Goal: Task Accomplishment & Management: Use online tool/utility

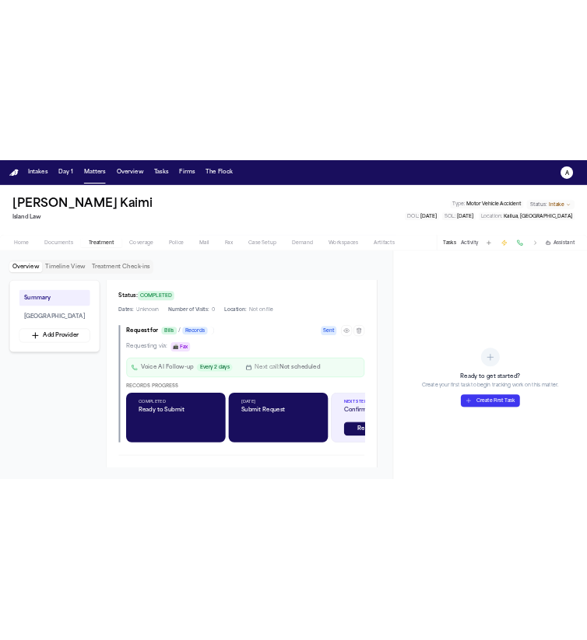
scroll to position [408, 0]
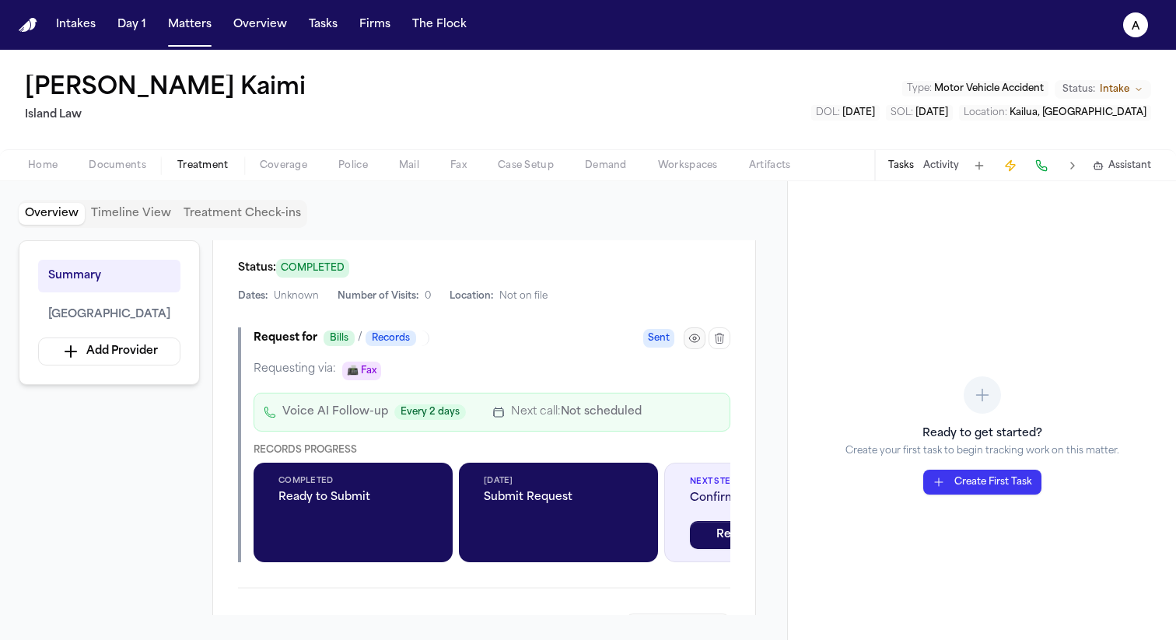
click at [693, 337] on icon "button" at bounding box center [695, 338] width 12 height 12
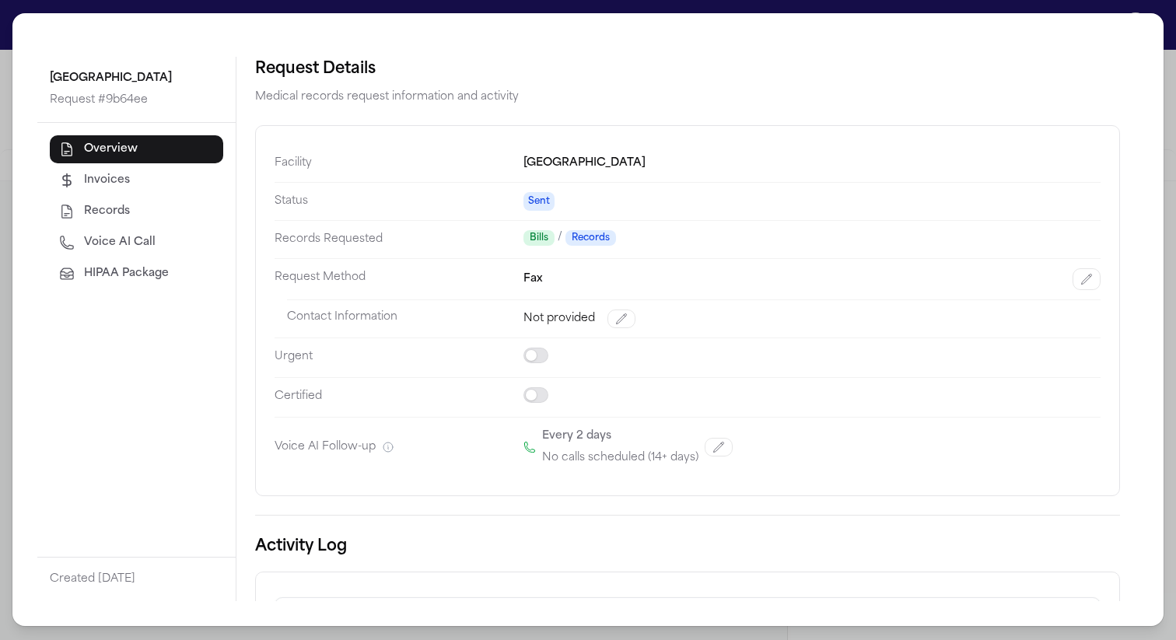
click at [128, 283] on button "HIPAA Package" at bounding box center [137, 274] width 174 height 28
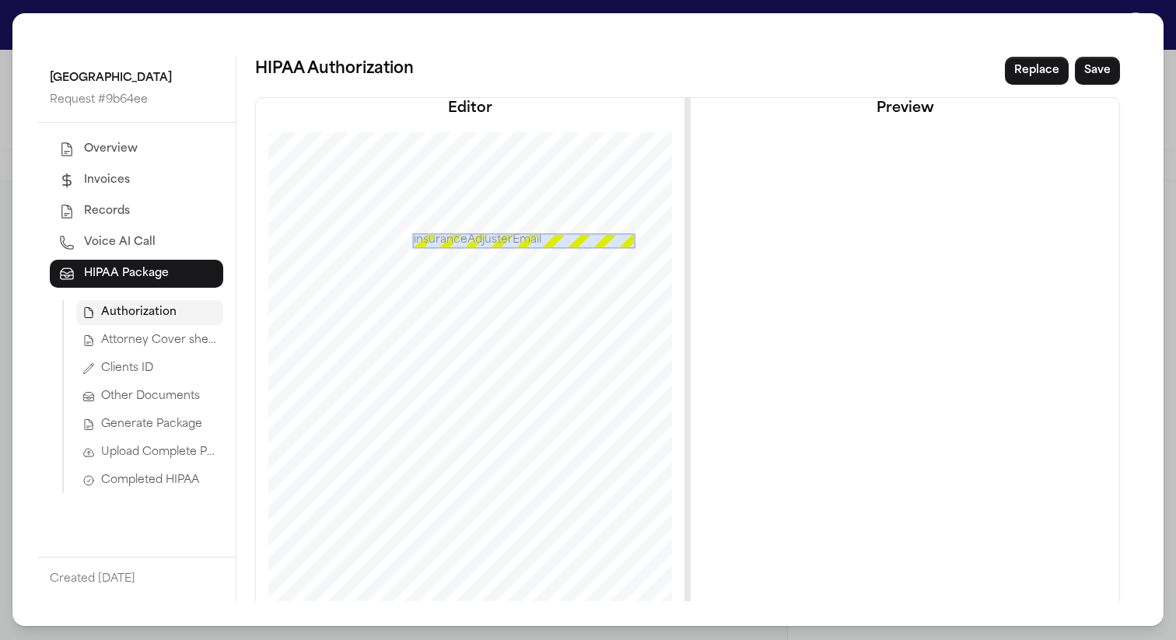
click at [159, 336] on span "Attorney Cover sheet" at bounding box center [159, 341] width 116 height 16
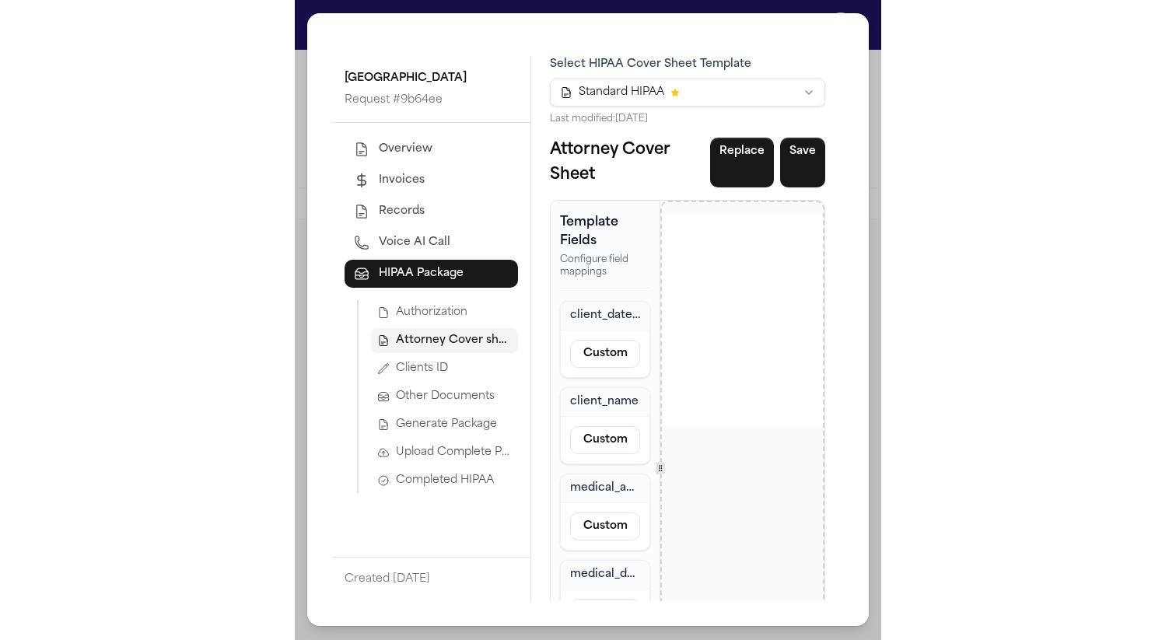
scroll to position [426, 0]
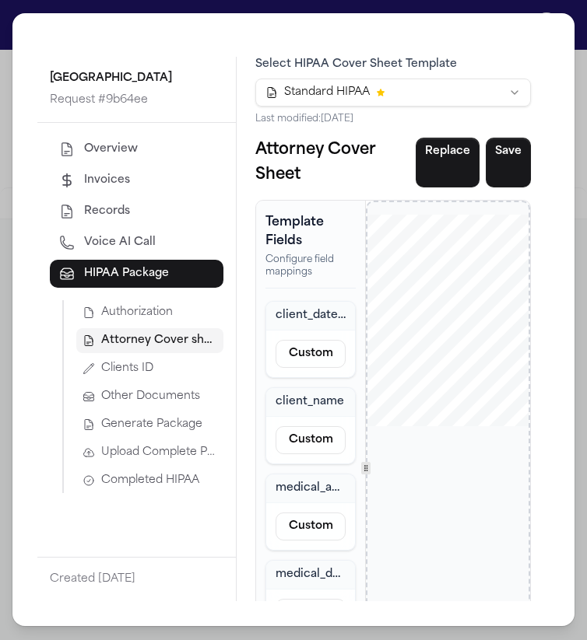
click at [578, 5] on div "[GEOGRAPHIC_DATA] Request # 9b64ee Overview Invoices Records Voice AI Call HIPA…" at bounding box center [293, 320] width 587 height 640
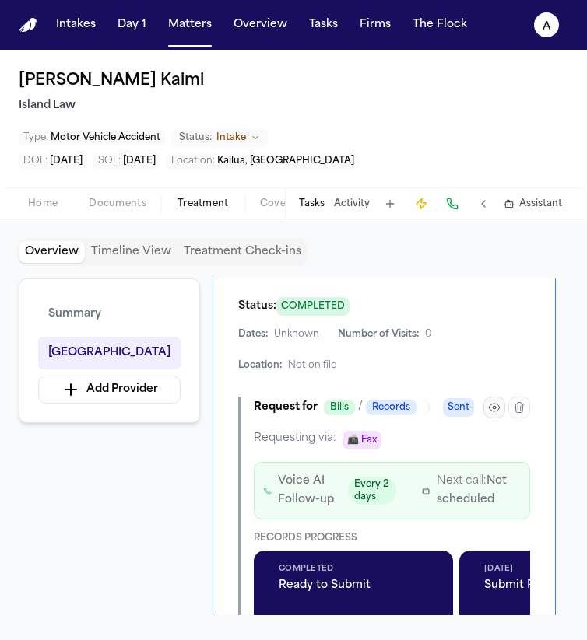
click at [494, 406] on icon "button" at bounding box center [494, 407] width 3 height 3
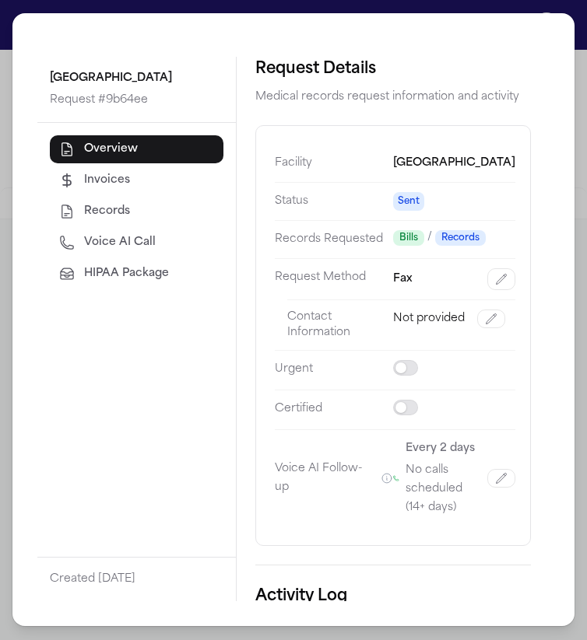
click at [142, 276] on span "HIPAA Package" at bounding box center [126, 274] width 85 height 16
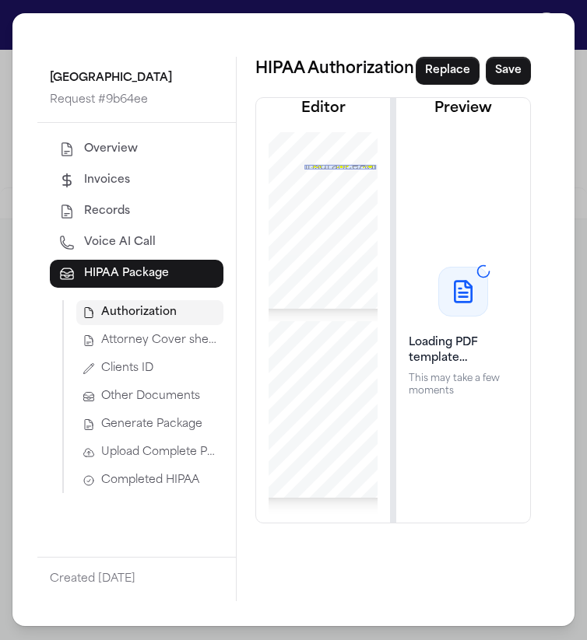
click at [170, 345] on span "Attorney Cover sheet" at bounding box center [159, 341] width 116 height 16
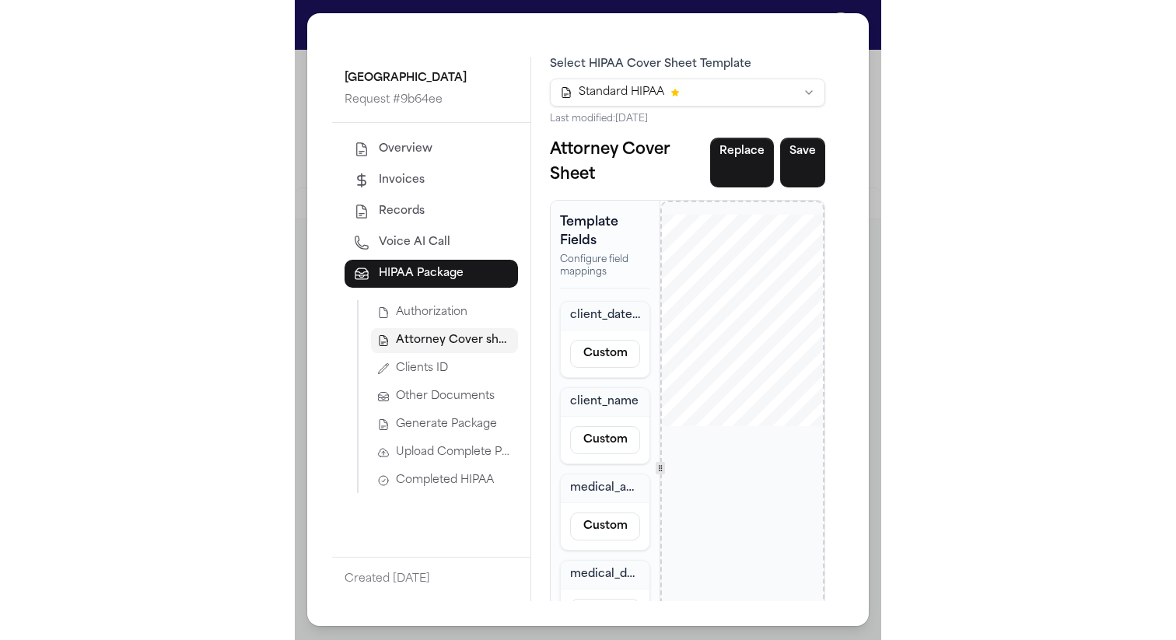
scroll to position [392, 0]
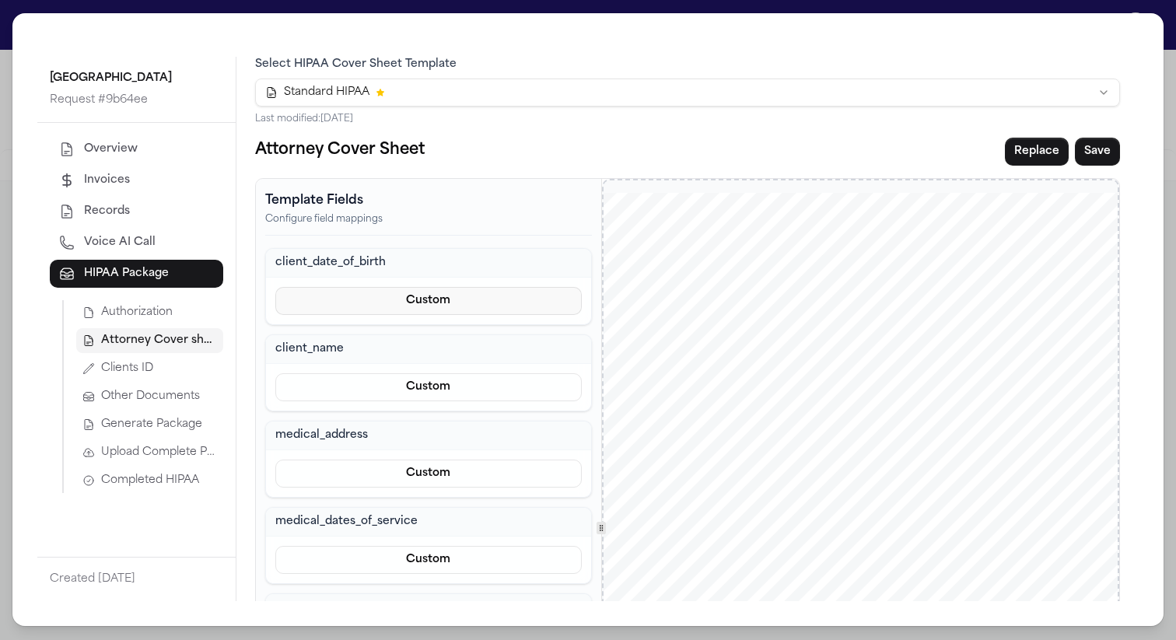
click at [420, 310] on button "Custom" at bounding box center [428, 301] width 307 height 28
click at [428, 335] on button "Prefill from Matter" at bounding box center [429, 338] width 142 height 28
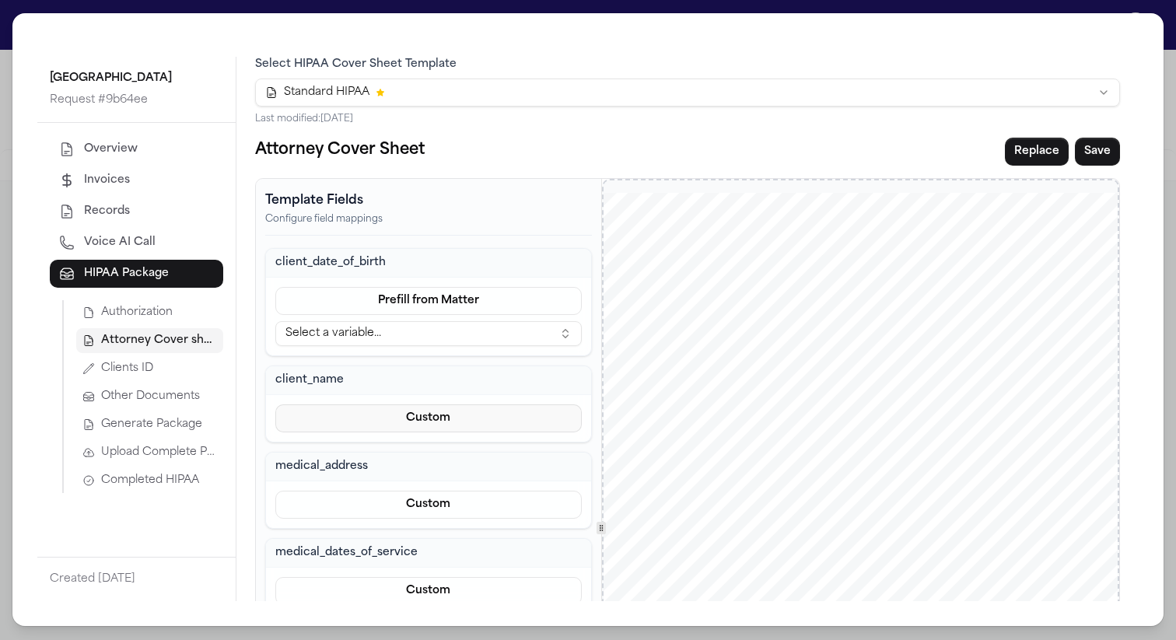
click at [449, 422] on button "Custom" at bounding box center [428, 419] width 307 height 28
click at [449, 454] on button "Prefill from Matter" at bounding box center [429, 456] width 142 height 28
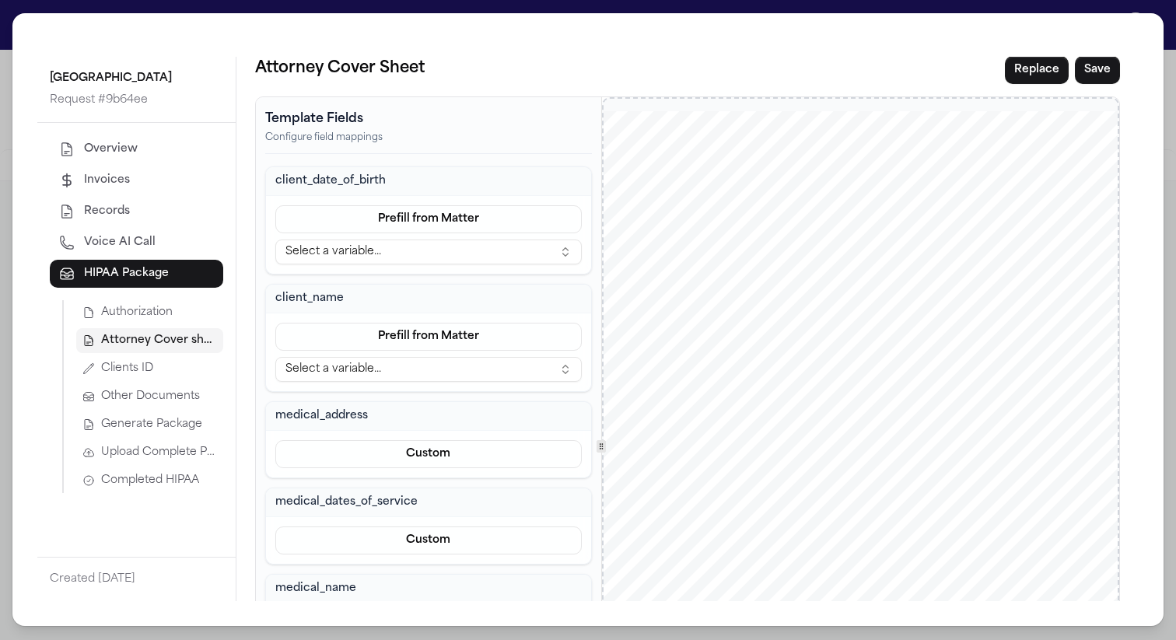
scroll to position [102, 0]
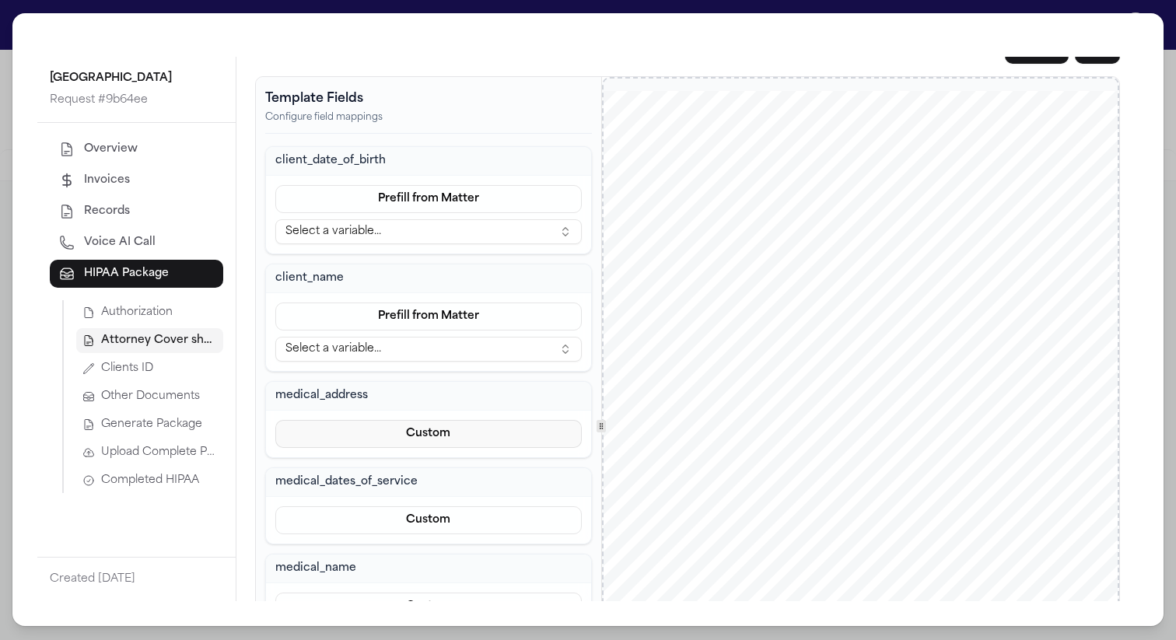
click at [444, 441] on button "Custom" at bounding box center [428, 434] width 307 height 28
click at [444, 465] on button "Prefill from Matter" at bounding box center [429, 472] width 142 height 28
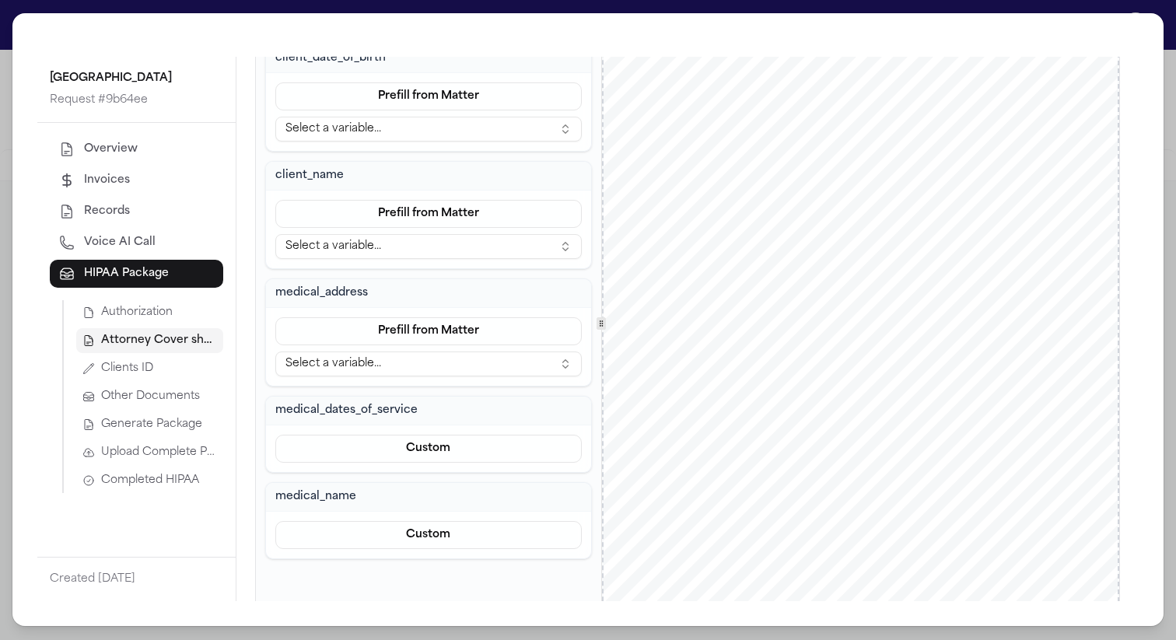
scroll to position [247, 0]
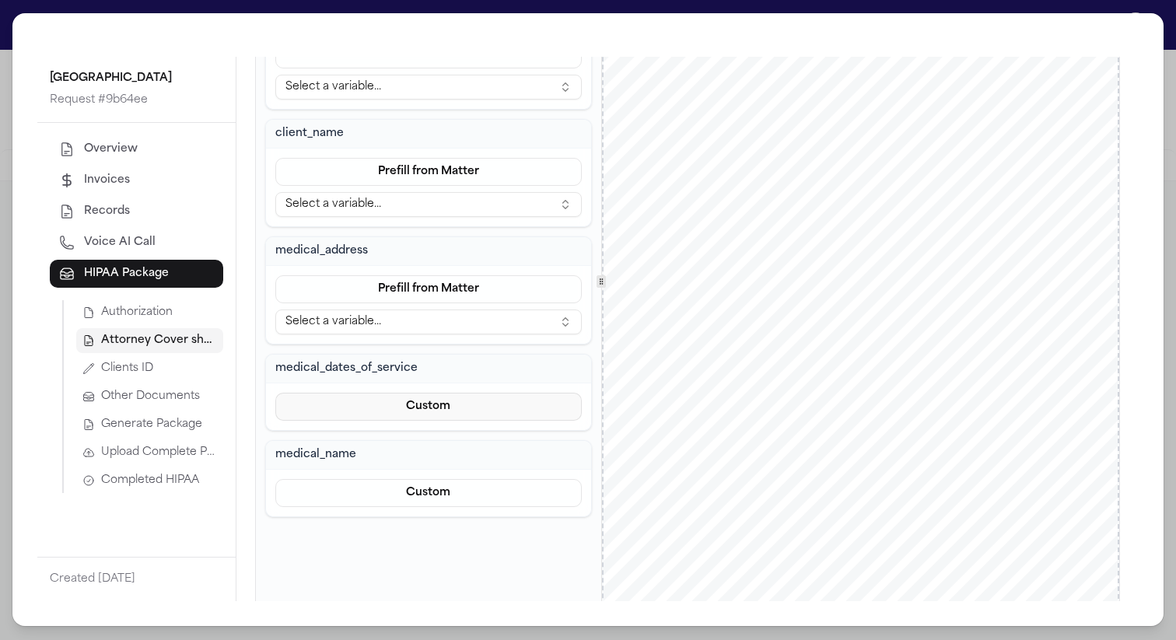
click at [437, 417] on button "Custom" at bounding box center [428, 407] width 307 height 28
click at [437, 439] on button "Prefill from Matter" at bounding box center [429, 444] width 142 height 28
click at [440, 526] on button "Custom" at bounding box center [428, 524] width 307 height 28
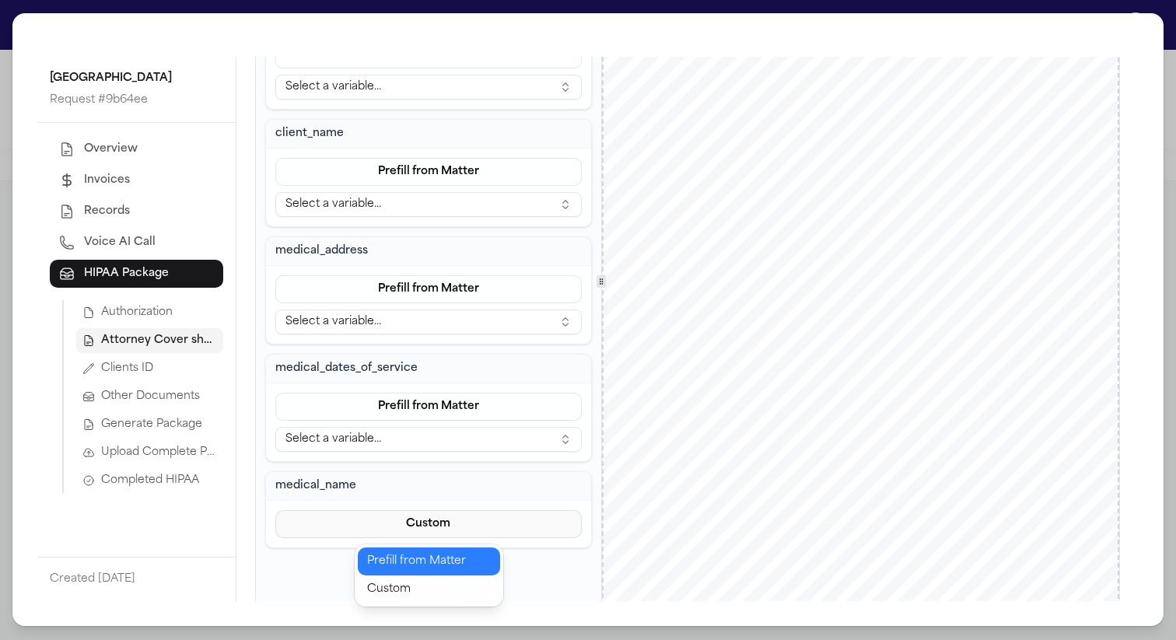
click at [449, 570] on button "Prefill from Matter" at bounding box center [429, 562] width 142 height 28
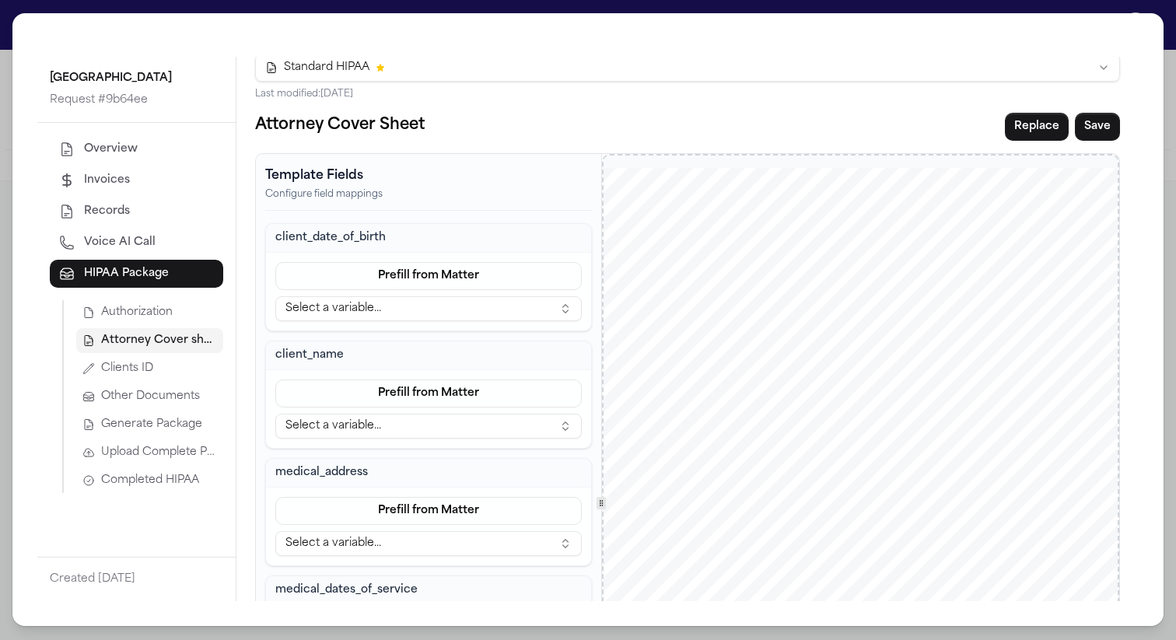
scroll to position [0, 0]
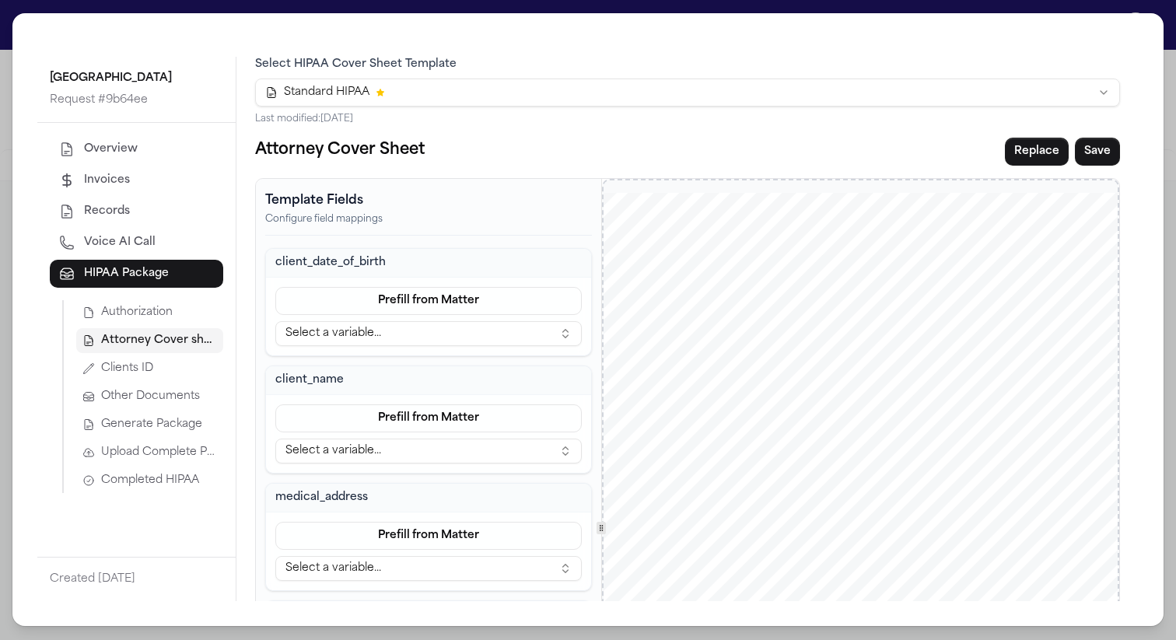
click at [458, 338] on button "Select a variable..." at bounding box center [428, 333] width 307 height 25
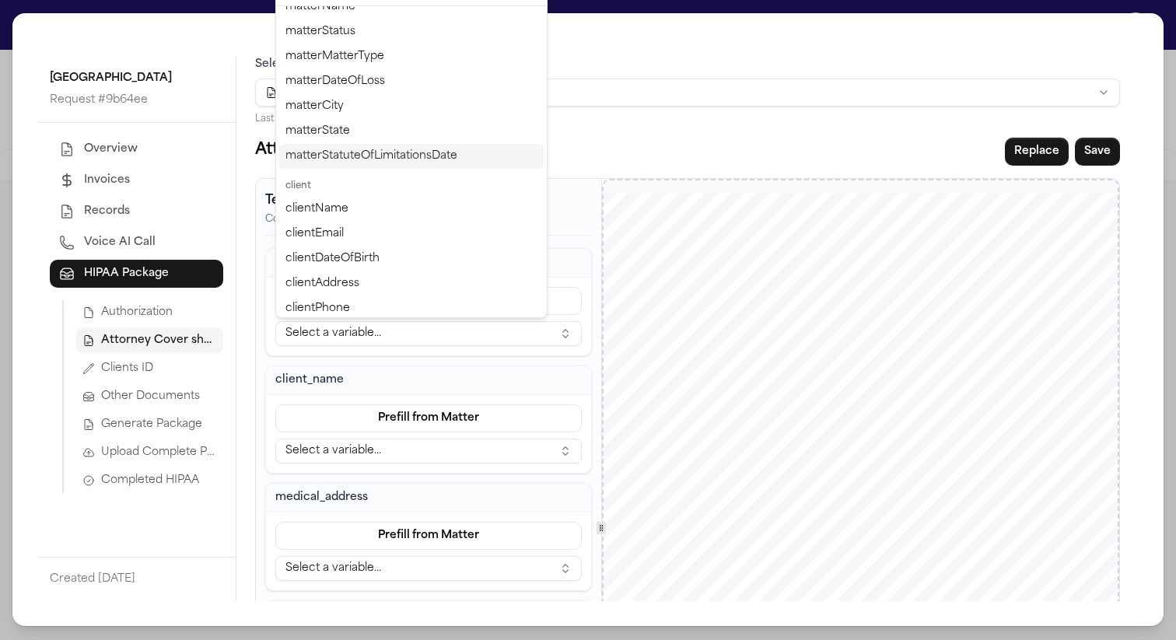
scroll to position [118, 0]
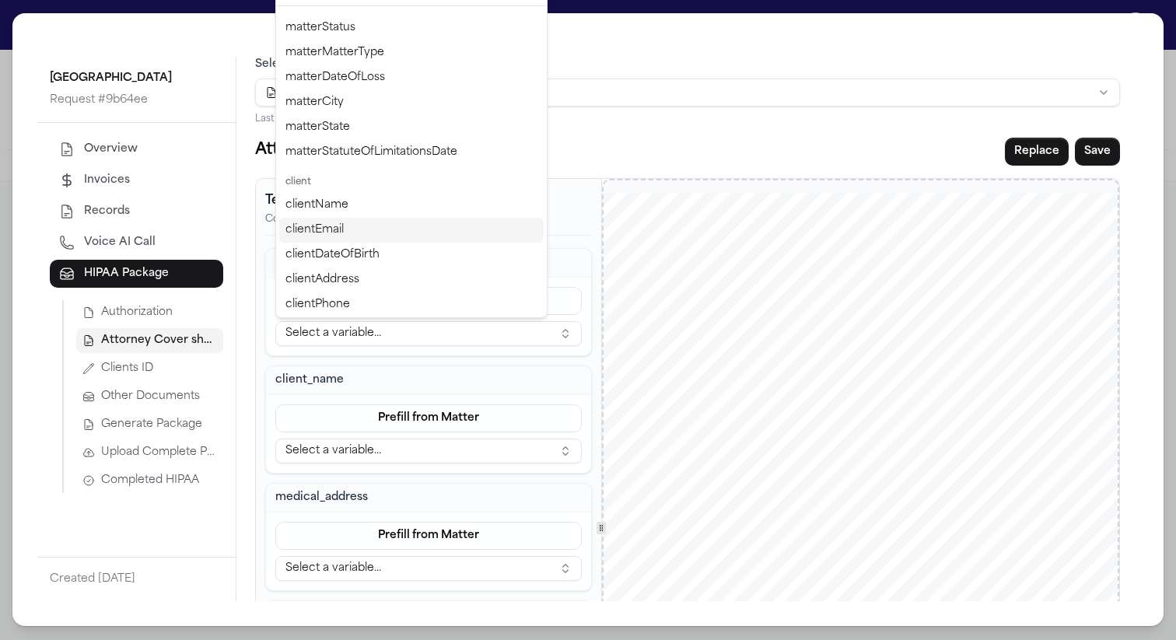
click at [402, 208] on div "clientName" at bounding box center [411, 205] width 265 height 25
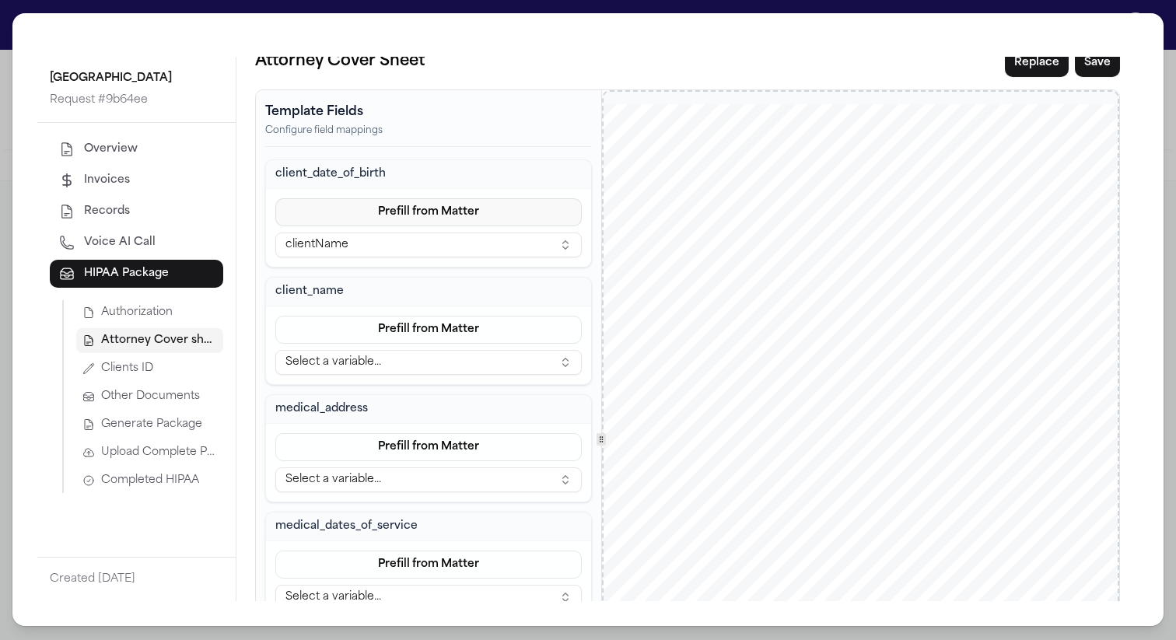
scroll to position [110, 0]
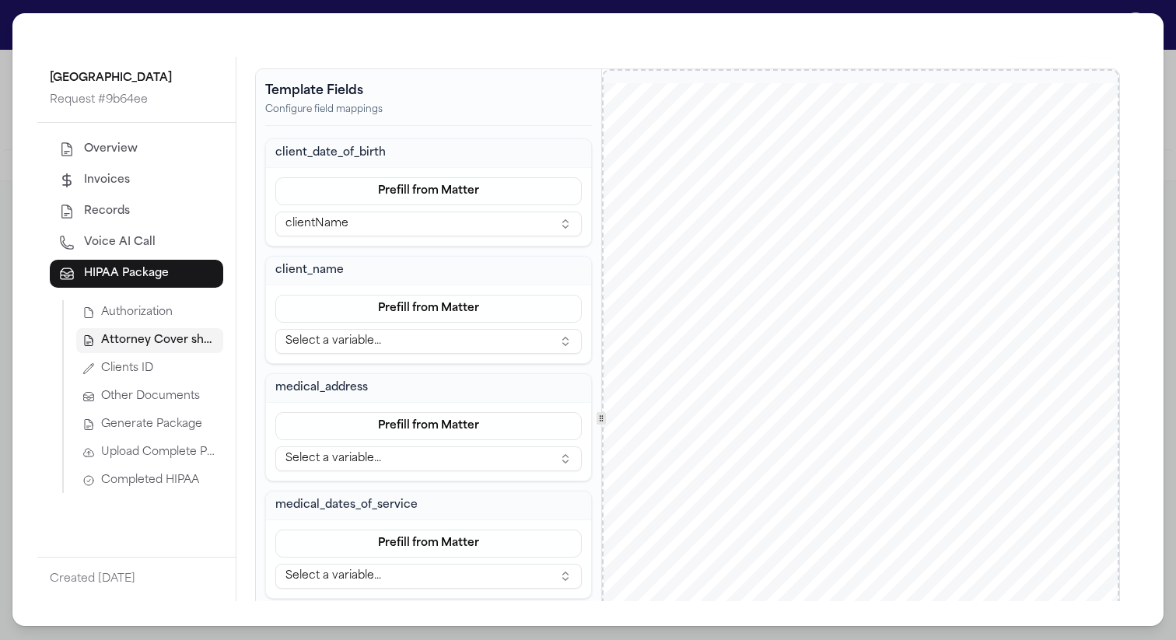
click at [426, 331] on button "Select a variable..." at bounding box center [428, 341] width 307 height 25
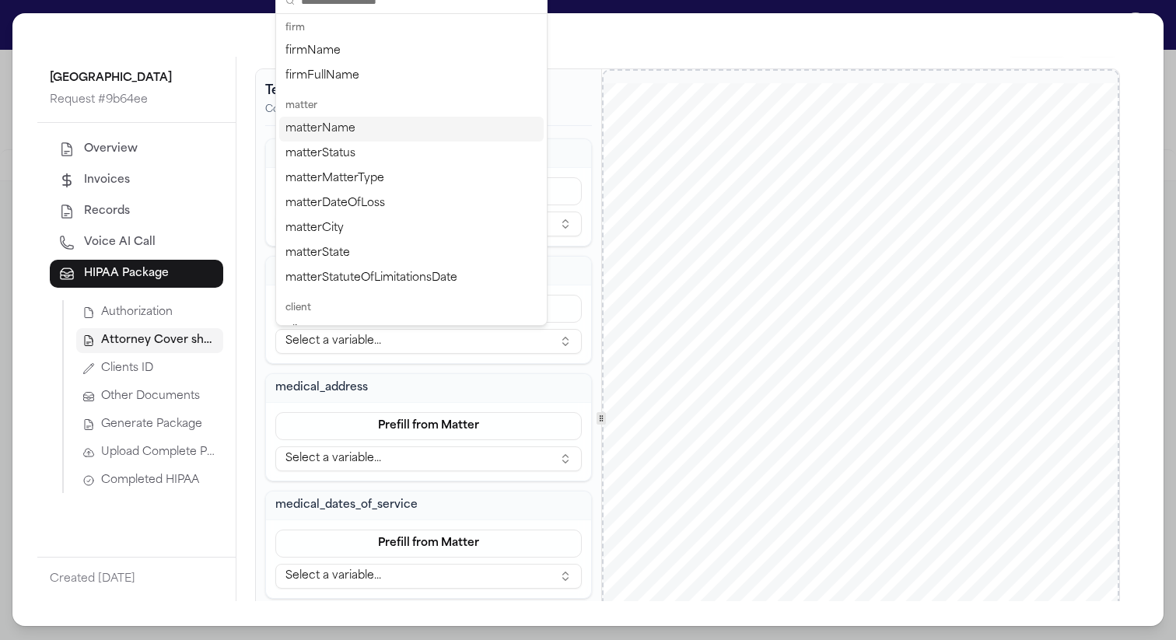
click at [411, 134] on div "matterName" at bounding box center [411, 129] width 265 height 25
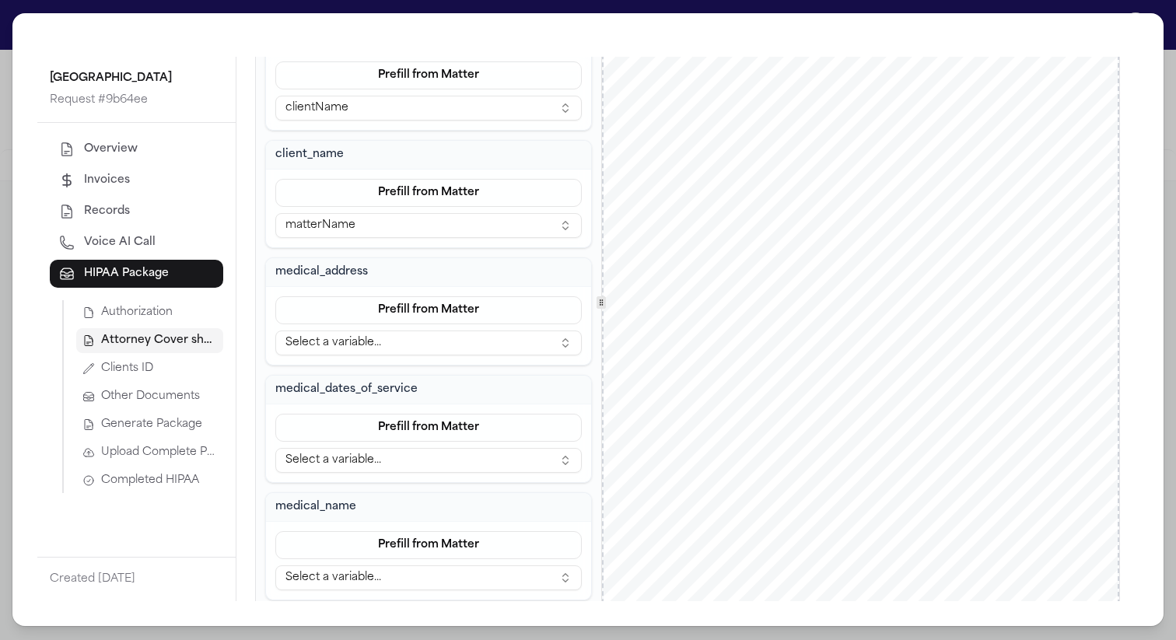
scroll to position [265, 0]
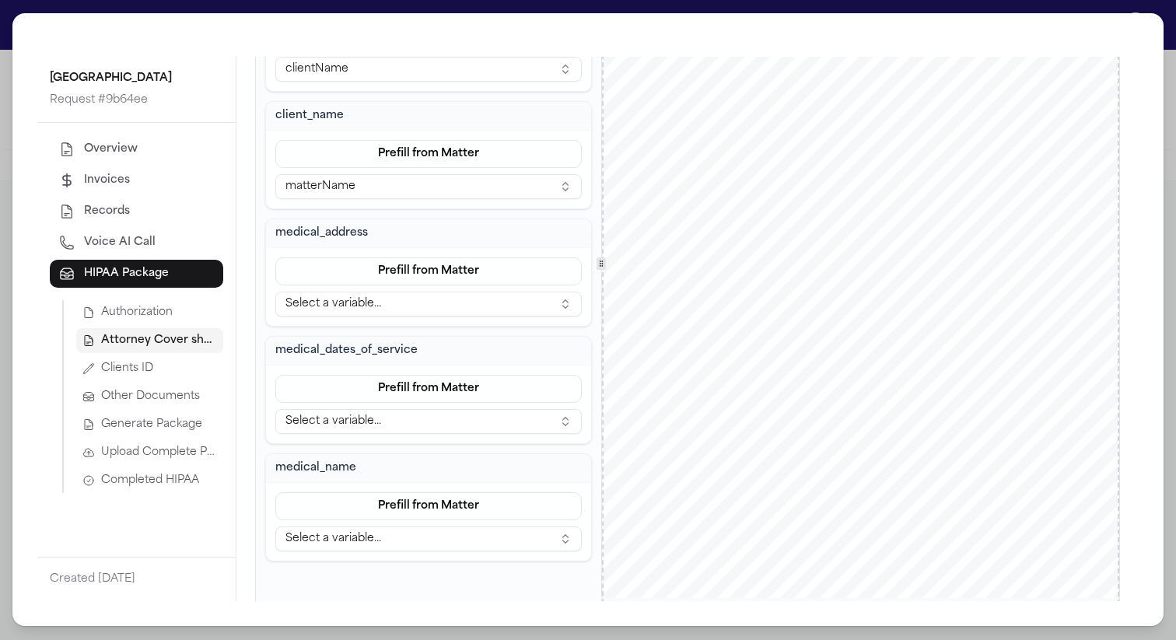
click at [431, 294] on button "Select a variable..." at bounding box center [428, 304] width 307 height 25
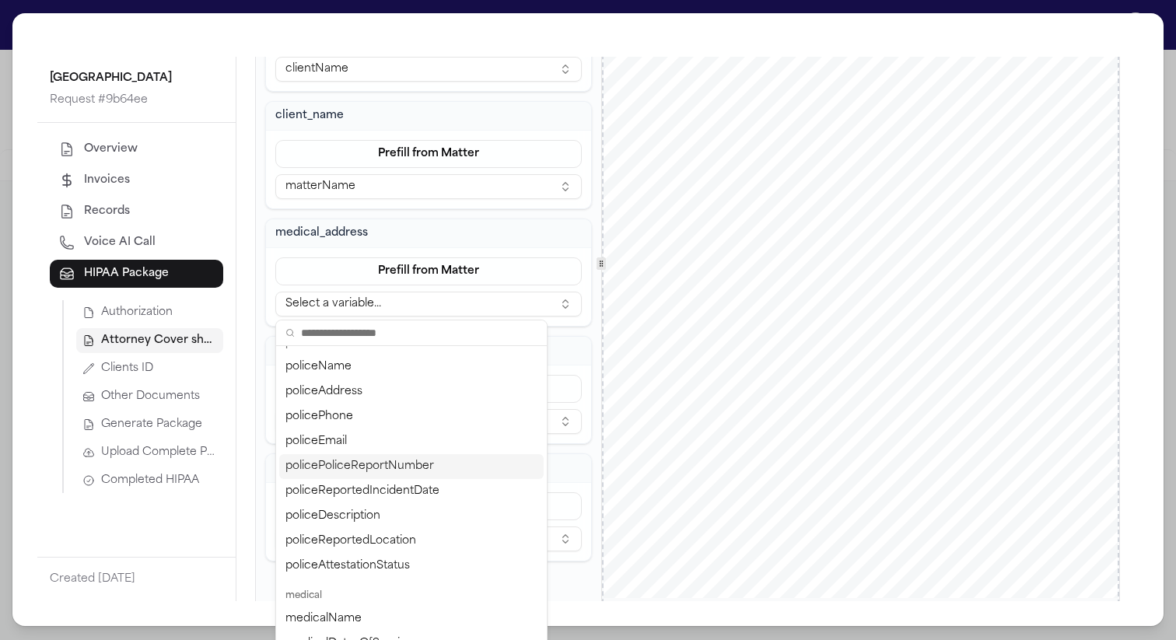
scroll to position [238, 0]
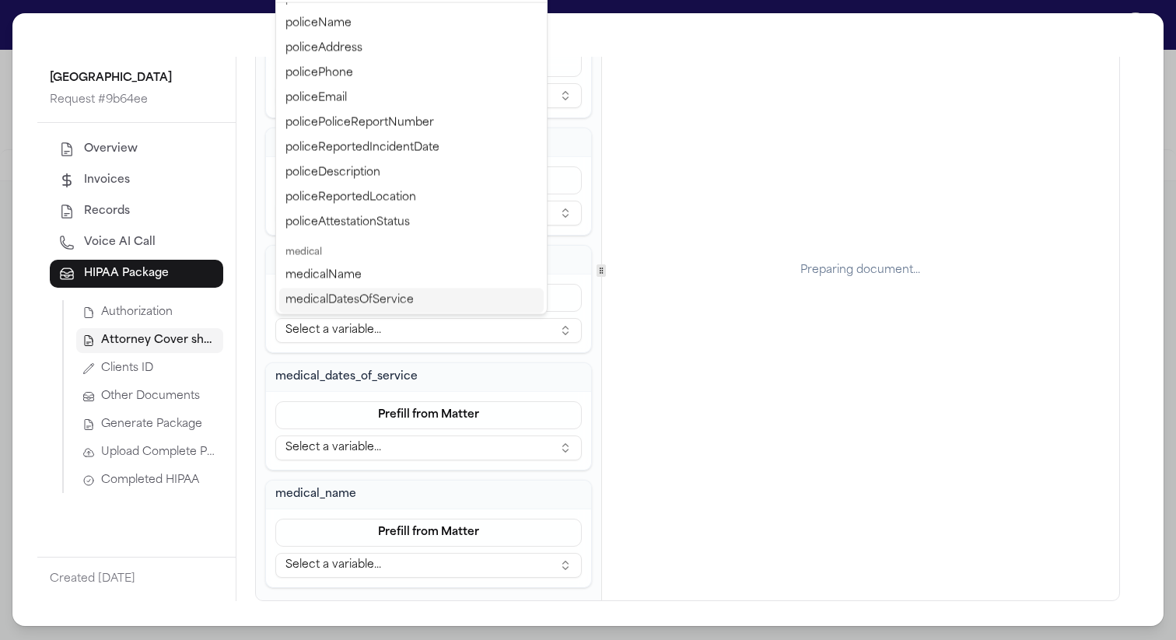
click at [584, 363] on div "medical_dates_of_service" at bounding box center [428, 377] width 325 height 29
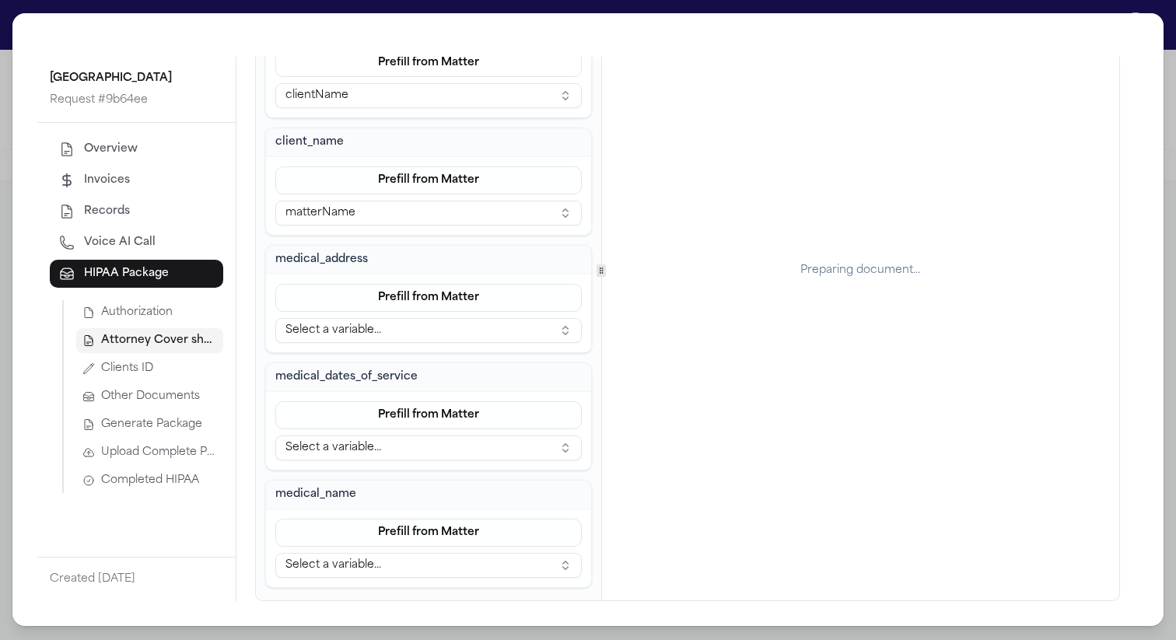
click at [517, 328] on button "Select a variable..." at bounding box center [428, 330] width 307 height 25
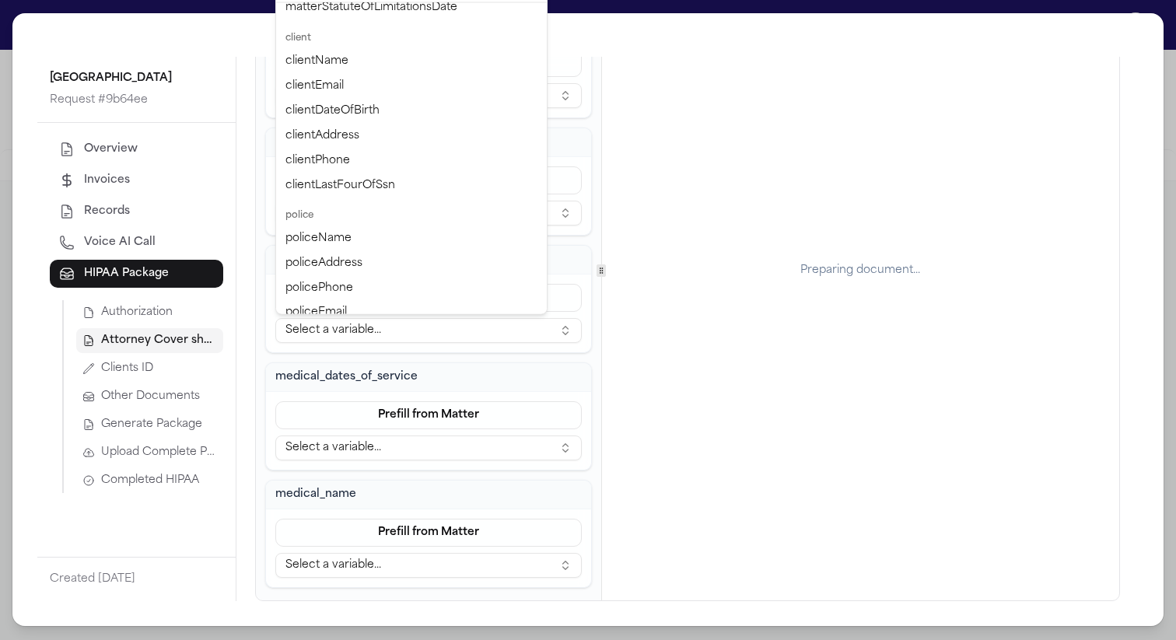
scroll to position [268, 0]
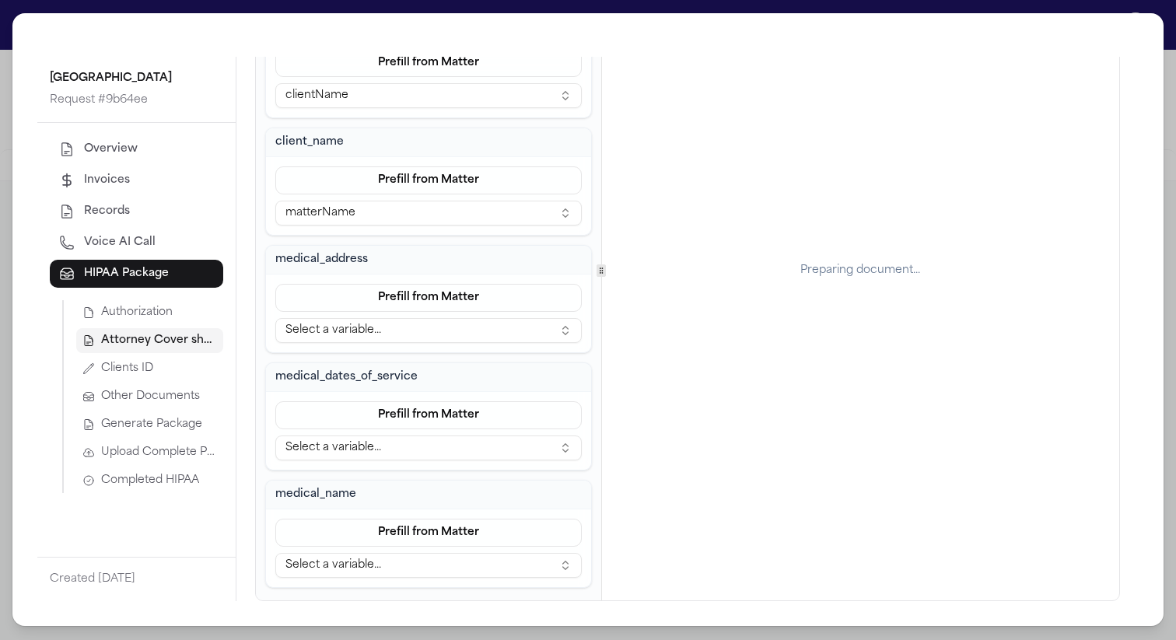
click at [430, 452] on button "Select a variable..." at bounding box center [428, 448] width 307 height 25
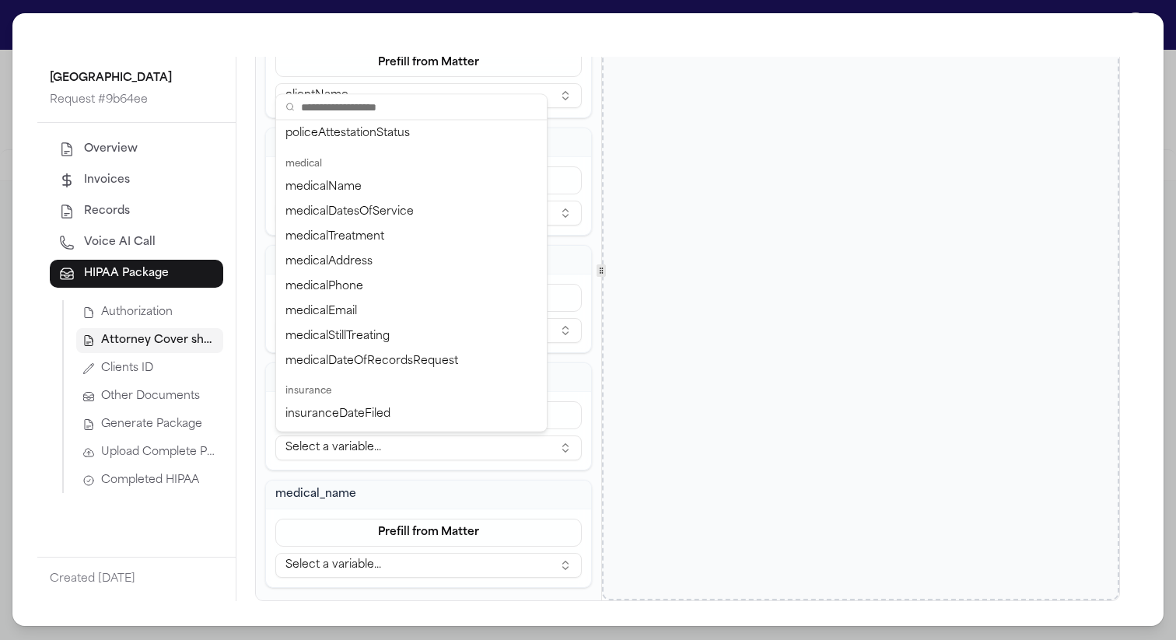
scroll to position [685, 0]
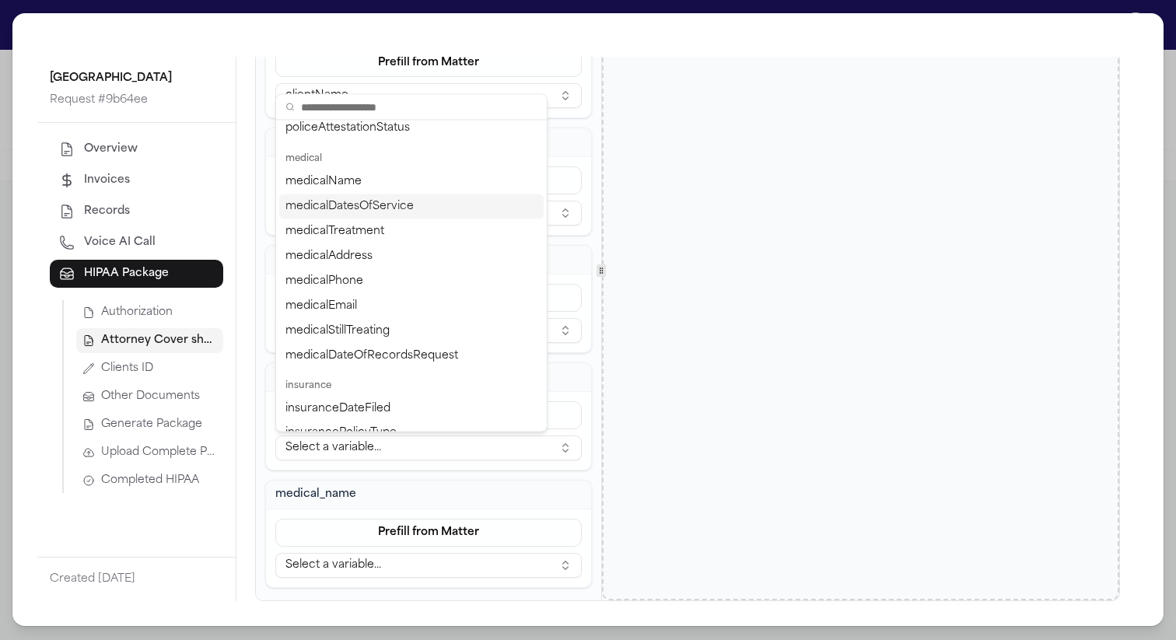
click at [414, 205] on div "medicalDatesOfService" at bounding box center [411, 207] width 265 height 25
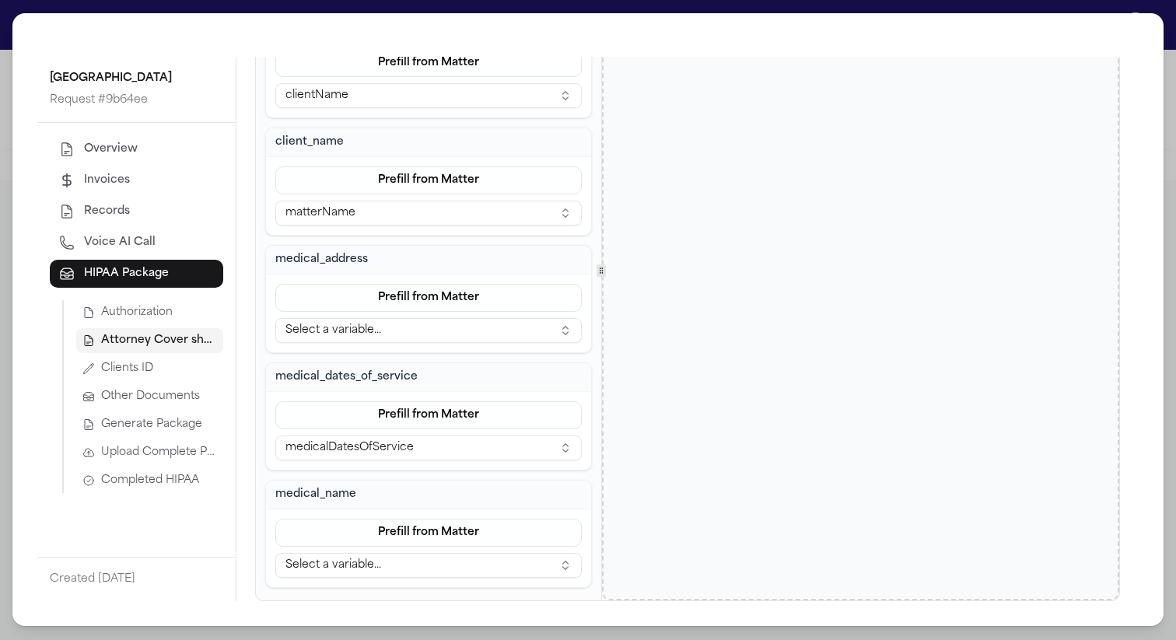
click at [417, 330] on button "Select a variable..." at bounding box center [428, 330] width 307 height 25
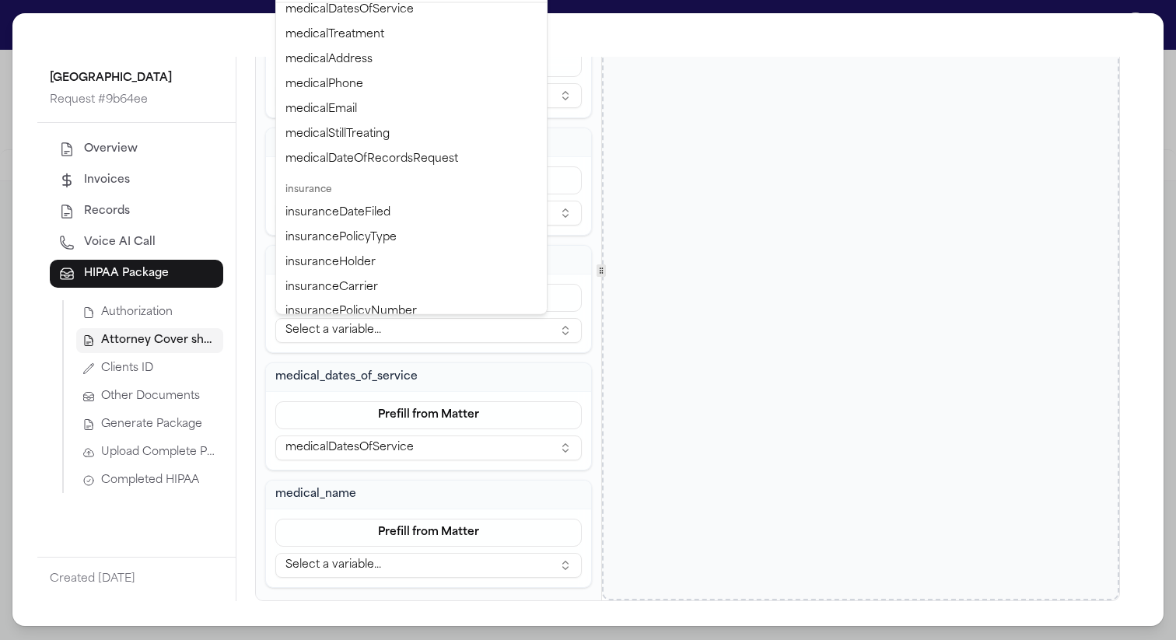
scroll to position [682, 0]
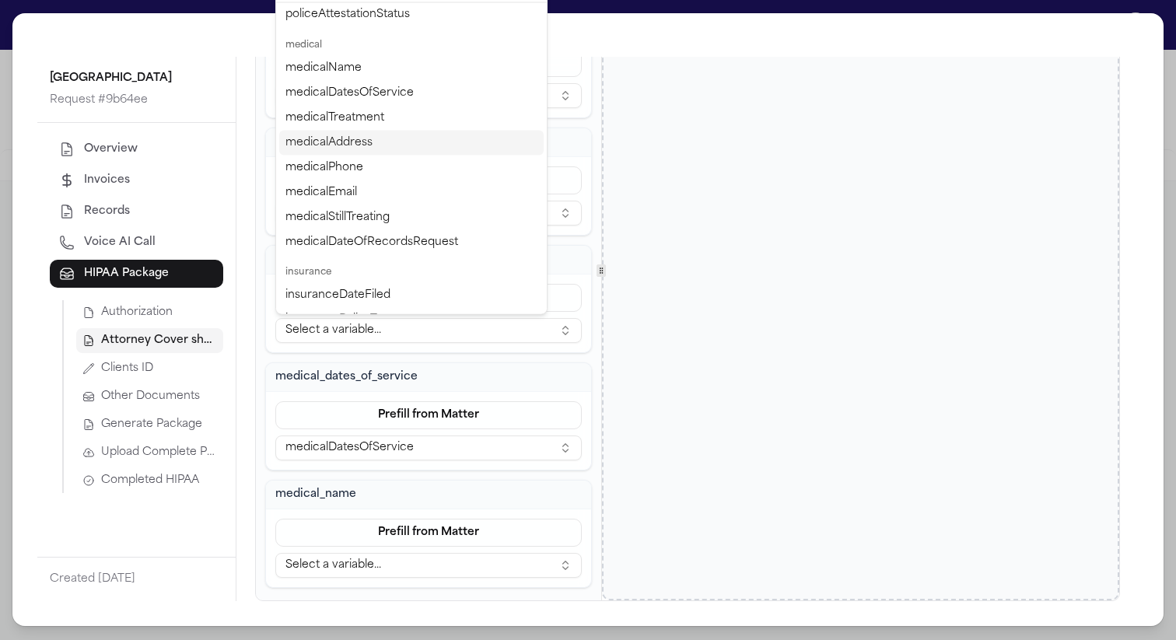
click at [397, 148] on div "medicalAddress" at bounding box center [411, 143] width 265 height 25
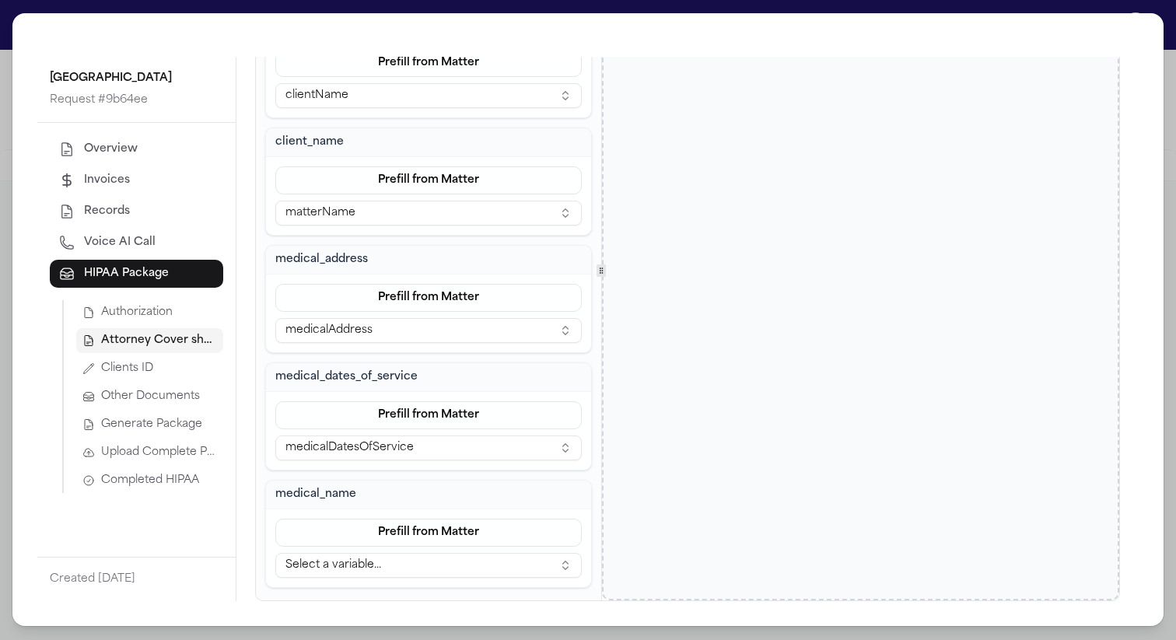
click at [453, 563] on button "Select a variable..." at bounding box center [428, 565] width 307 height 25
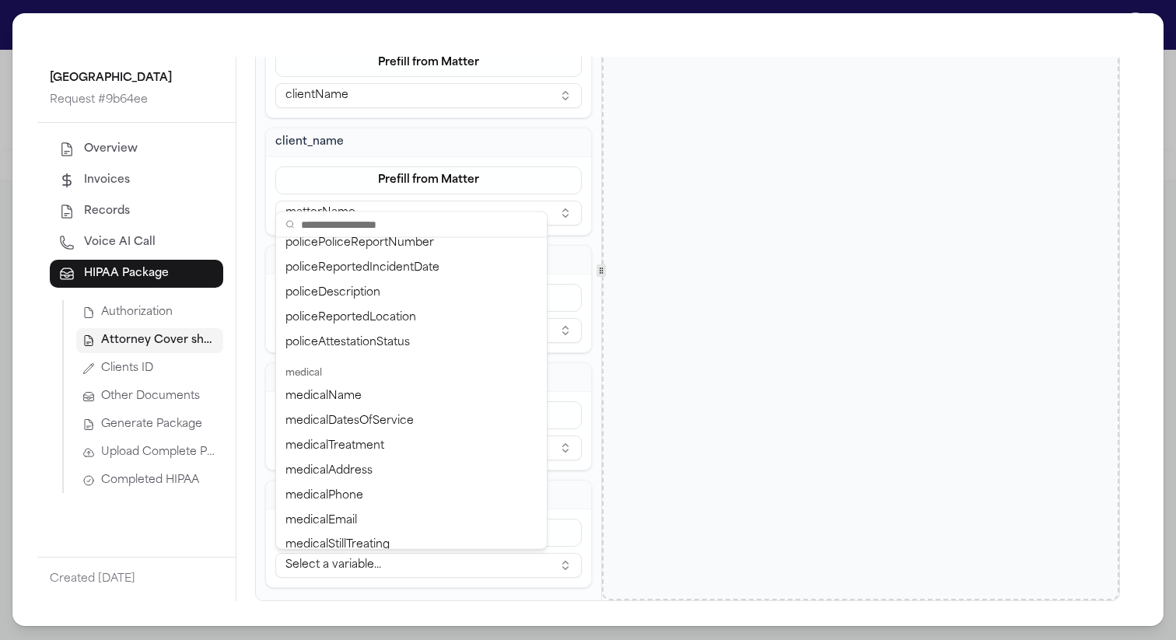
scroll to position [623, 0]
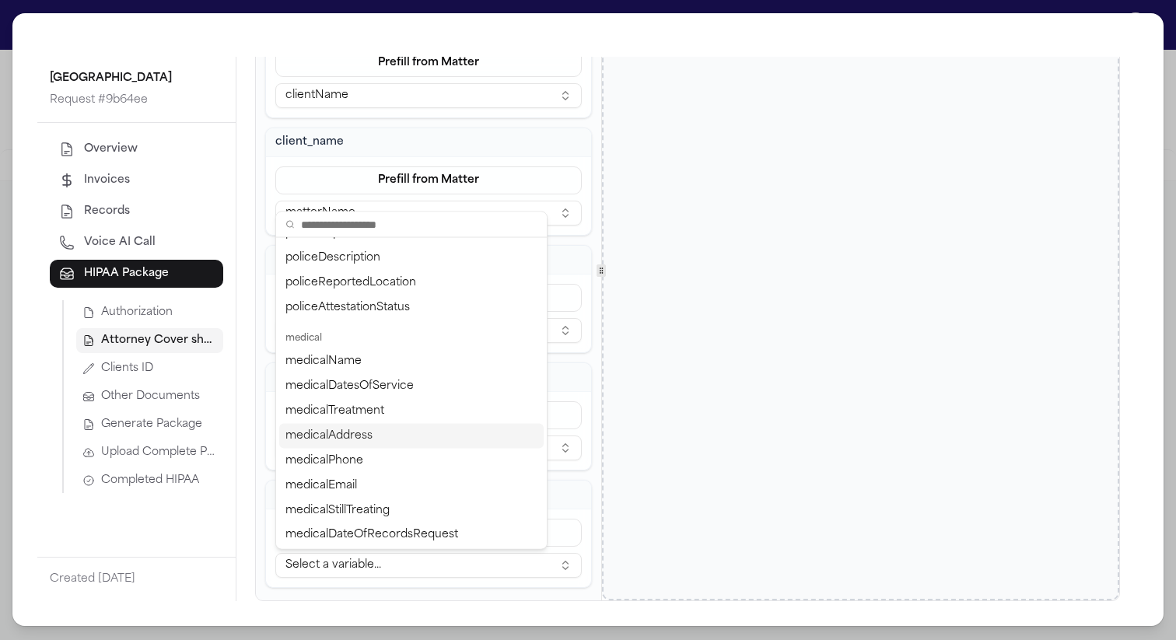
click at [591, 481] on div "client_date_of_birth Prefill from Matter clientName client_name Prefill from Ma…" at bounding box center [428, 299] width 327 height 578
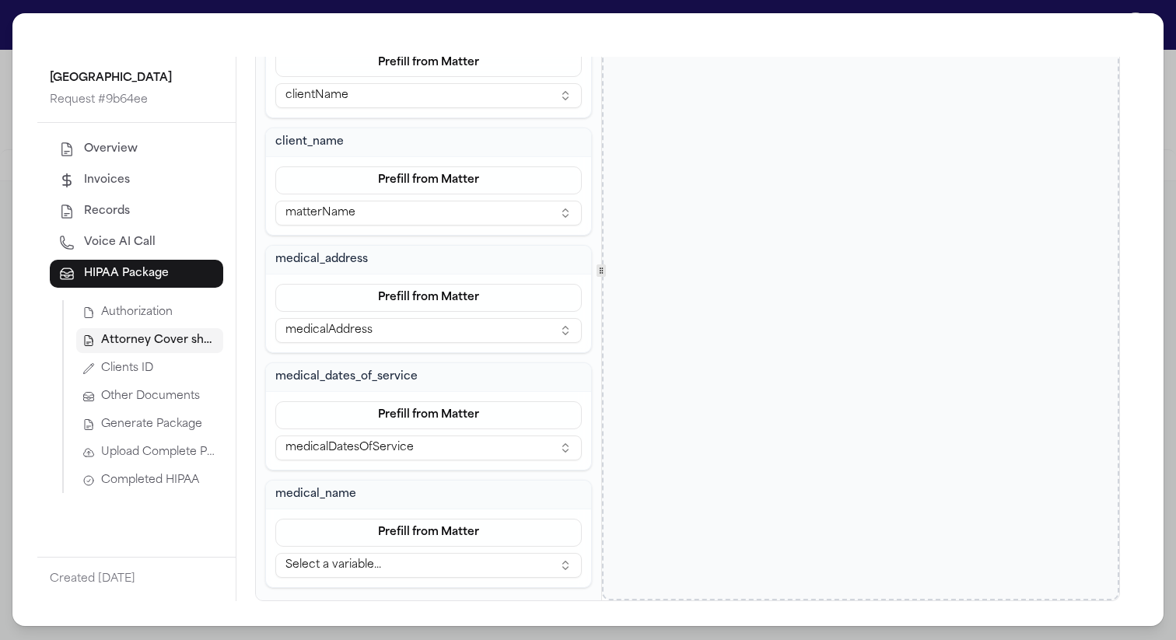
click at [498, 573] on button "Select a variable..." at bounding box center [428, 565] width 307 height 25
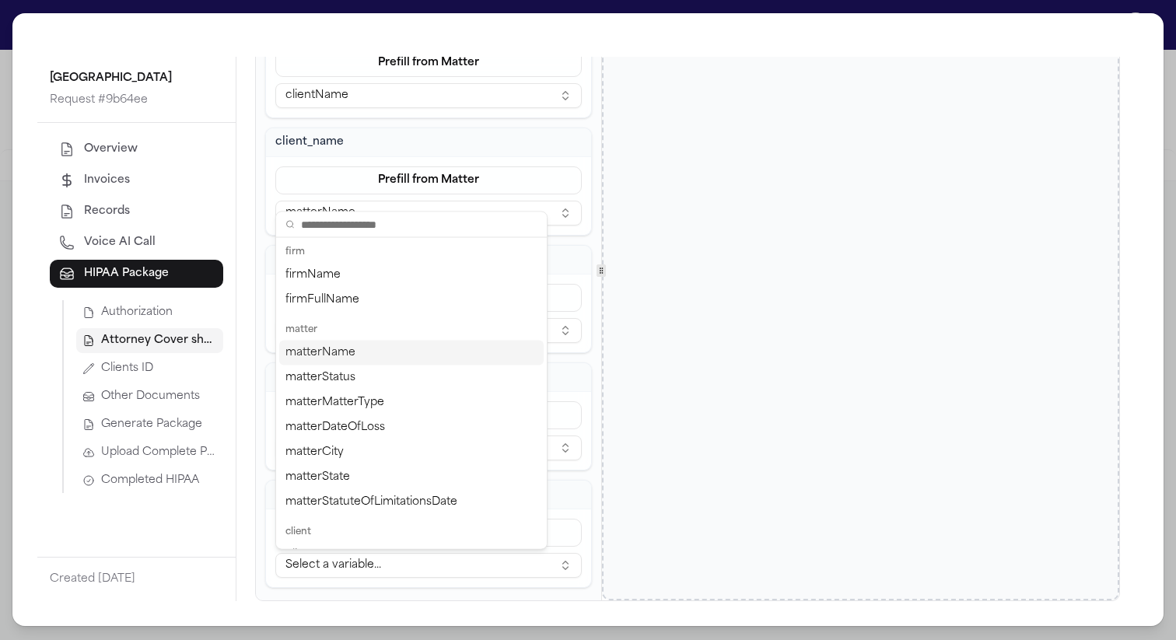
click at [471, 353] on div "matterName" at bounding box center [411, 353] width 265 height 25
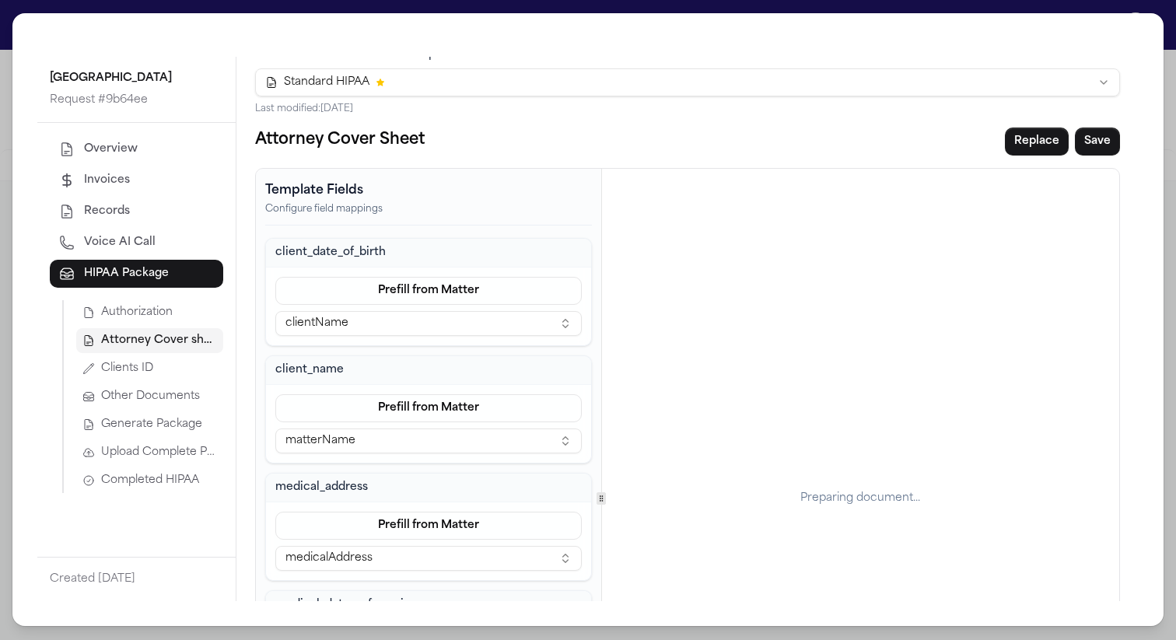
scroll to position [0, 0]
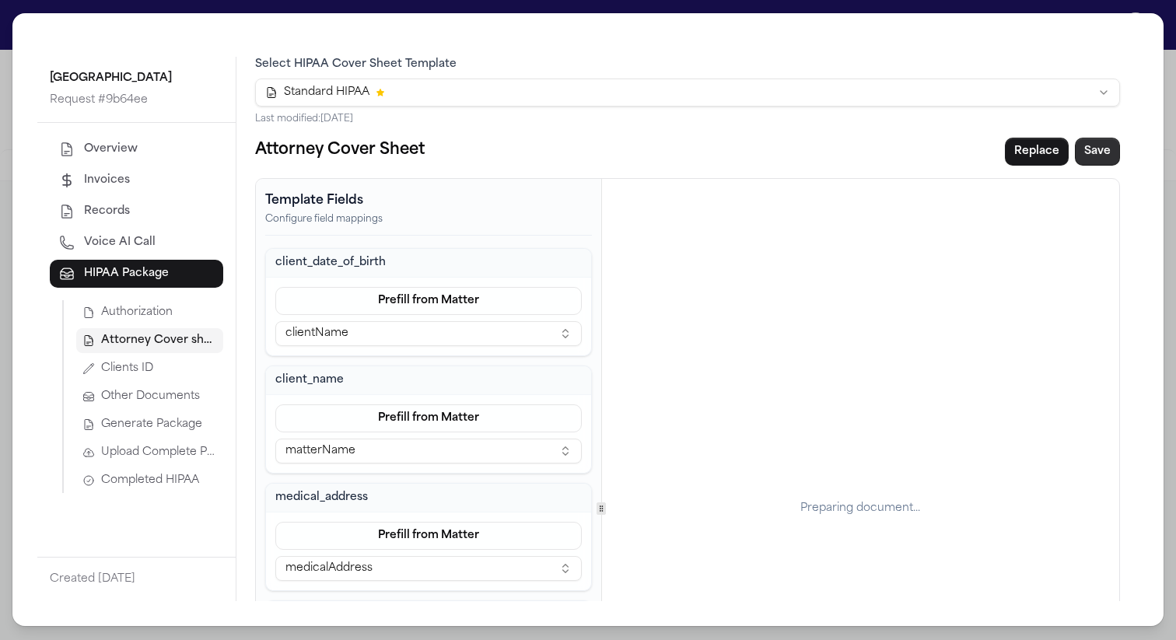
click at [1093, 146] on button "Save" at bounding box center [1097, 152] width 45 height 28
click at [1094, 156] on button "Save" at bounding box center [1097, 152] width 45 height 28
drag, startPoint x: 921, startPoint y: 188, endPoint x: 802, endPoint y: 188, distance: 119.0
click at [802, 188] on div "Failed to load PDF file." at bounding box center [860, 190] width 137 height 19
click at [794, 189] on div "Failed to load PDF file." at bounding box center [860, 190] width 137 height 19
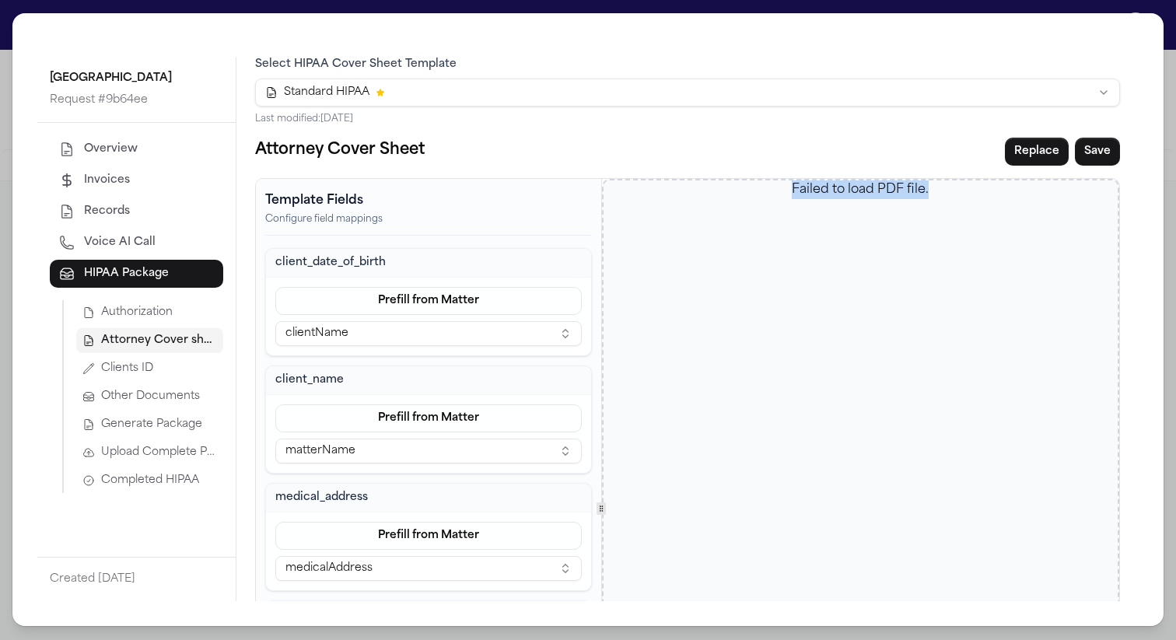
drag, startPoint x: 794, startPoint y: 189, endPoint x: 928, endPoint y: 188, distance: 134.6
click at [928, 188] on div "Failed to load PDF file." at bounding box center [861, 509] width 514 height 657
copy div "Failed to load PDF file."
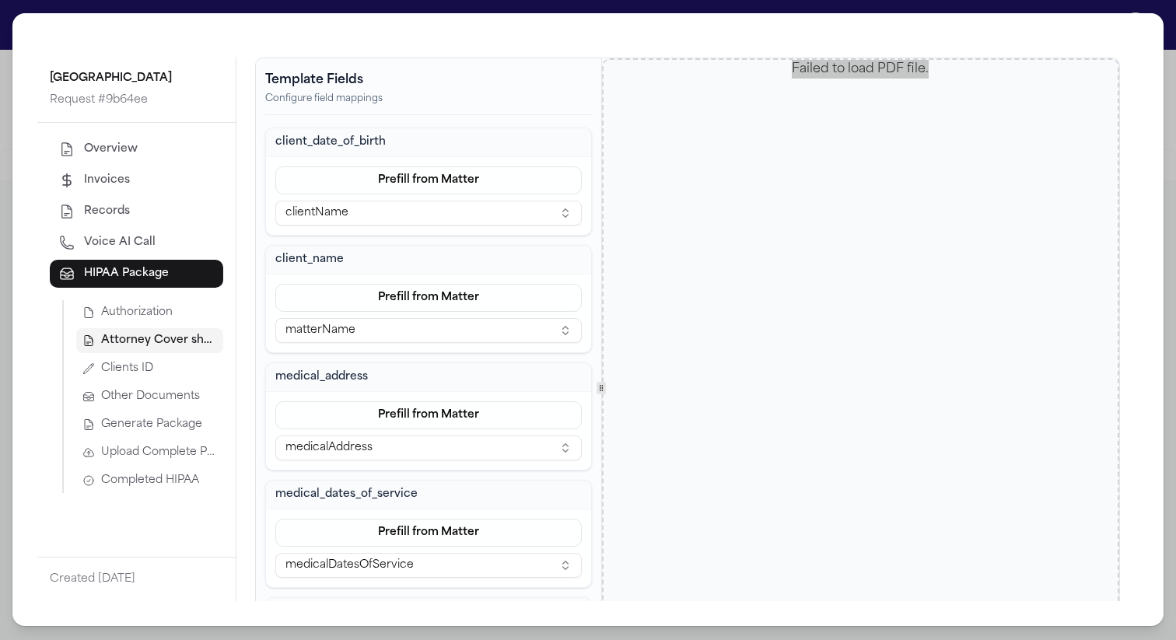
scroll to position [238, 0]
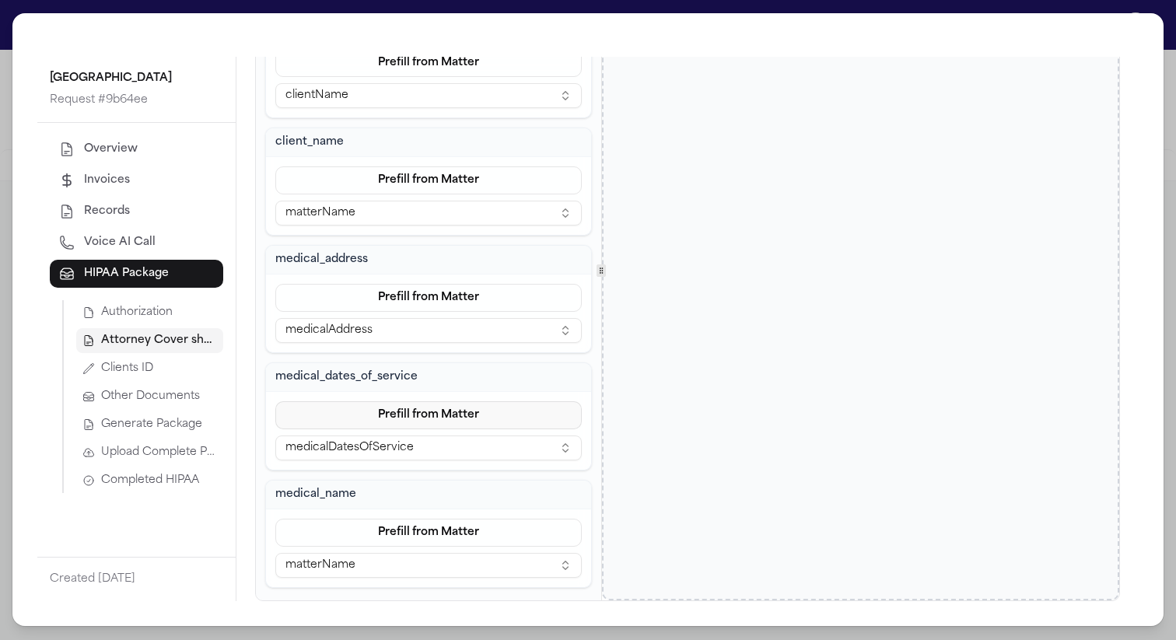
click at [442, 404] on button "Prefill from Matter" at bounding box center [428, 415] width 307 height 28
click at [435, 478] on button "Custom" at bounding box center [429, 481] width 142 height 28
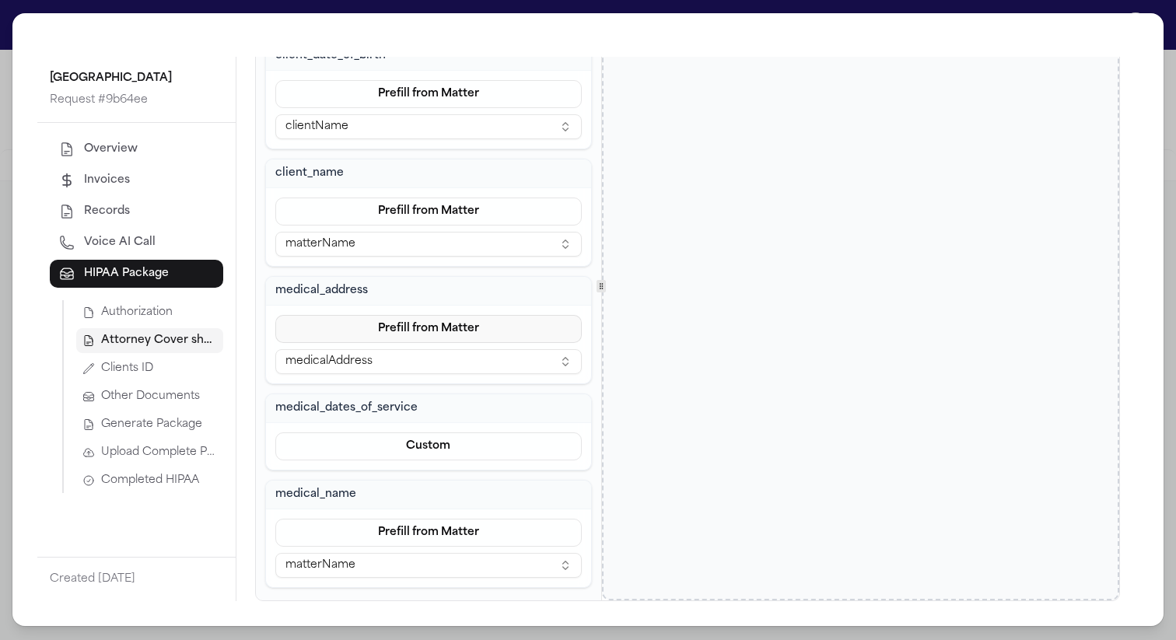
click at [438, 328] on button "Prefill from Matter" at bounding box center [428, 329] width 307 height 28
click at [429, 396] on button "Custom" at bounding box center [429, 394] width 142 height 28
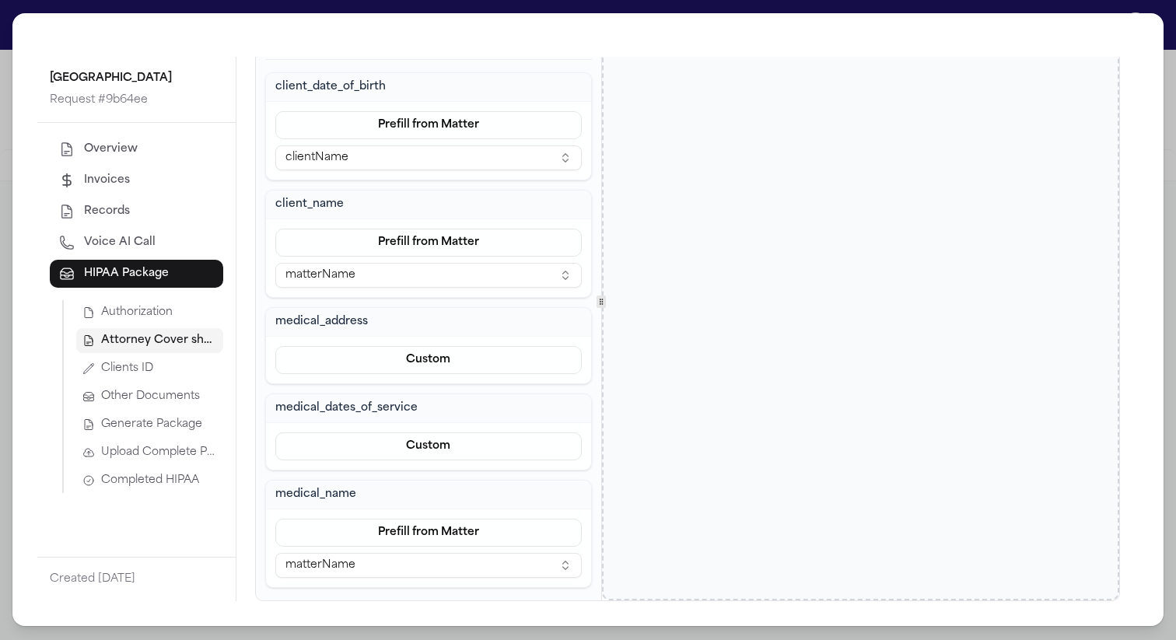
scroll to position [176, 0]
click at [433, 256] on div "Prefill from Matter matterName" at bounding box center [428, 258] width 307 height 59
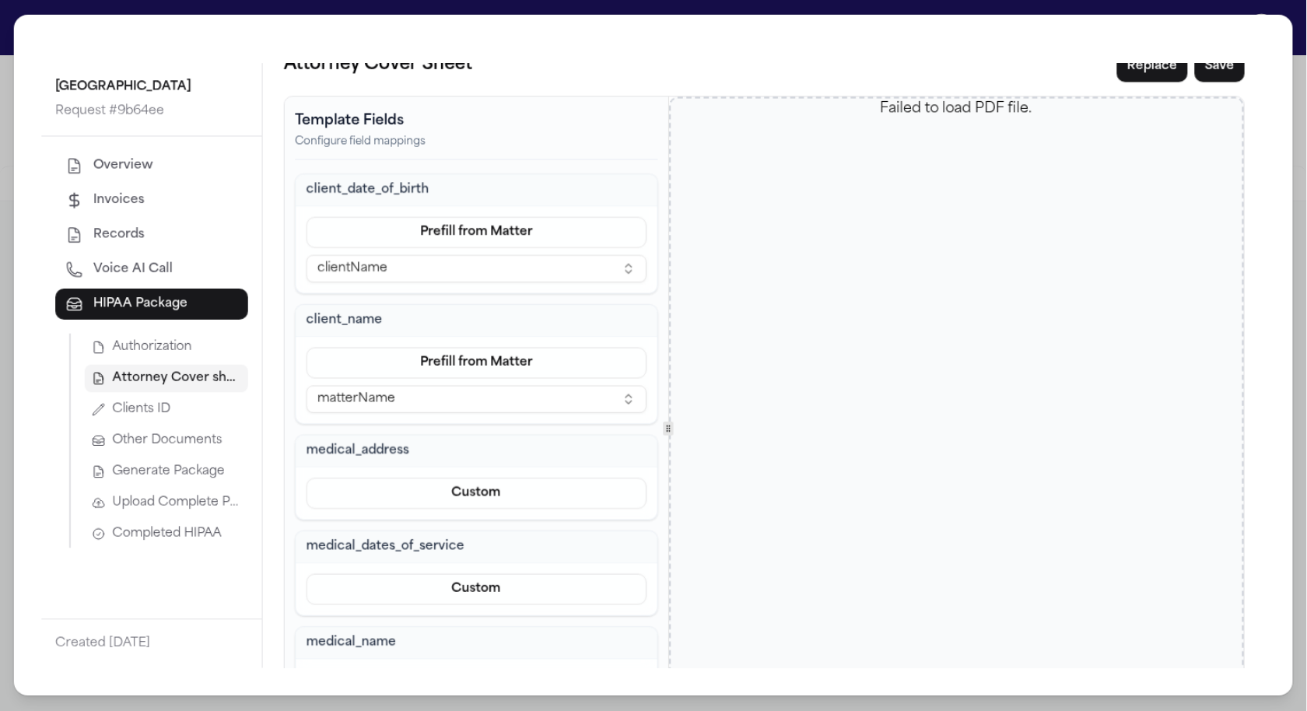
scroll to position [0, 0]
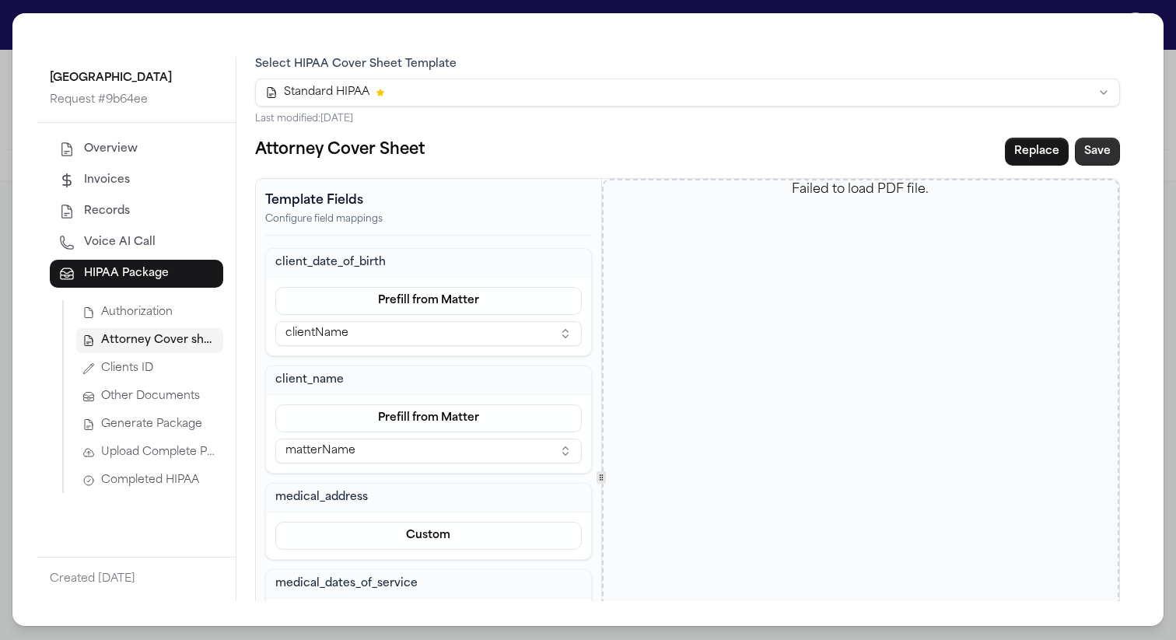
click at [1086, 147] on button "Save" at bounding box center [1097, 152] width 45 height 28
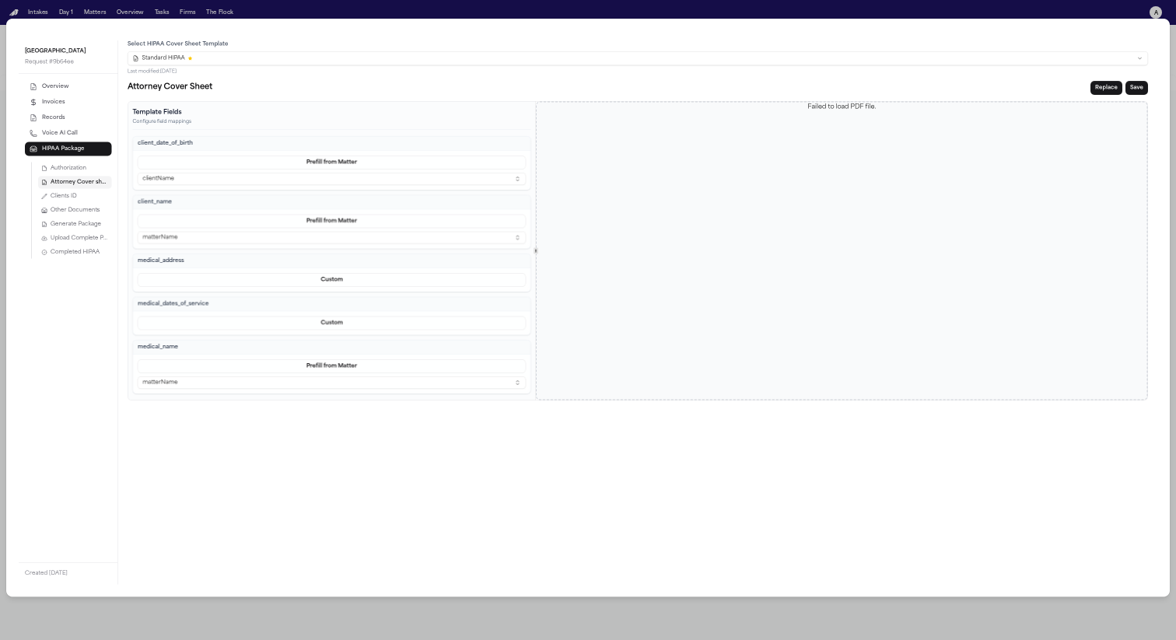
scroll to position [41, 0]
click at [795, 437] on button "Prefill from Matter" at bounding box center [663, 443] width 777 height 28
click at [692, 509] on button "Custom" at bounding box center [664, 508] width 142 height 28
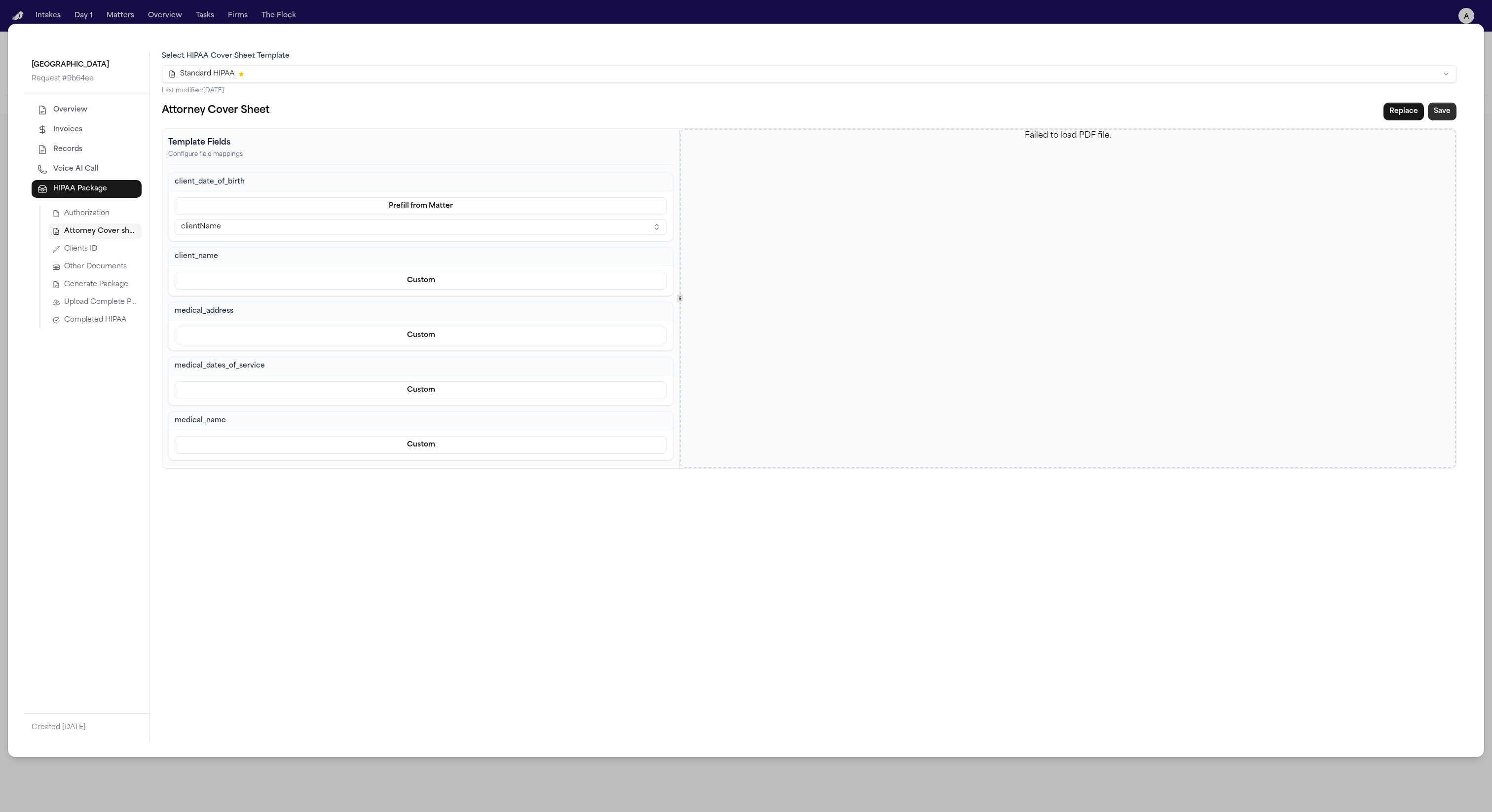
click at [746, 112] on button "Save" at bounding box center [1442, 112] width 29 height 18
click at [746, 75] on html "Intakes Day 1 Matters Overview Tasks Firms The Flock a [PERSON_NAME] [GEOGRAPHI…" at bounding box center [746, 406] width 1492 height 812
click at [746, 14] on div "Stanford Hospital Request # 9b64ee Overview Invoices Records Voice AI Call HIPA…" at bounding box center [746, 406] width 1492 height 812
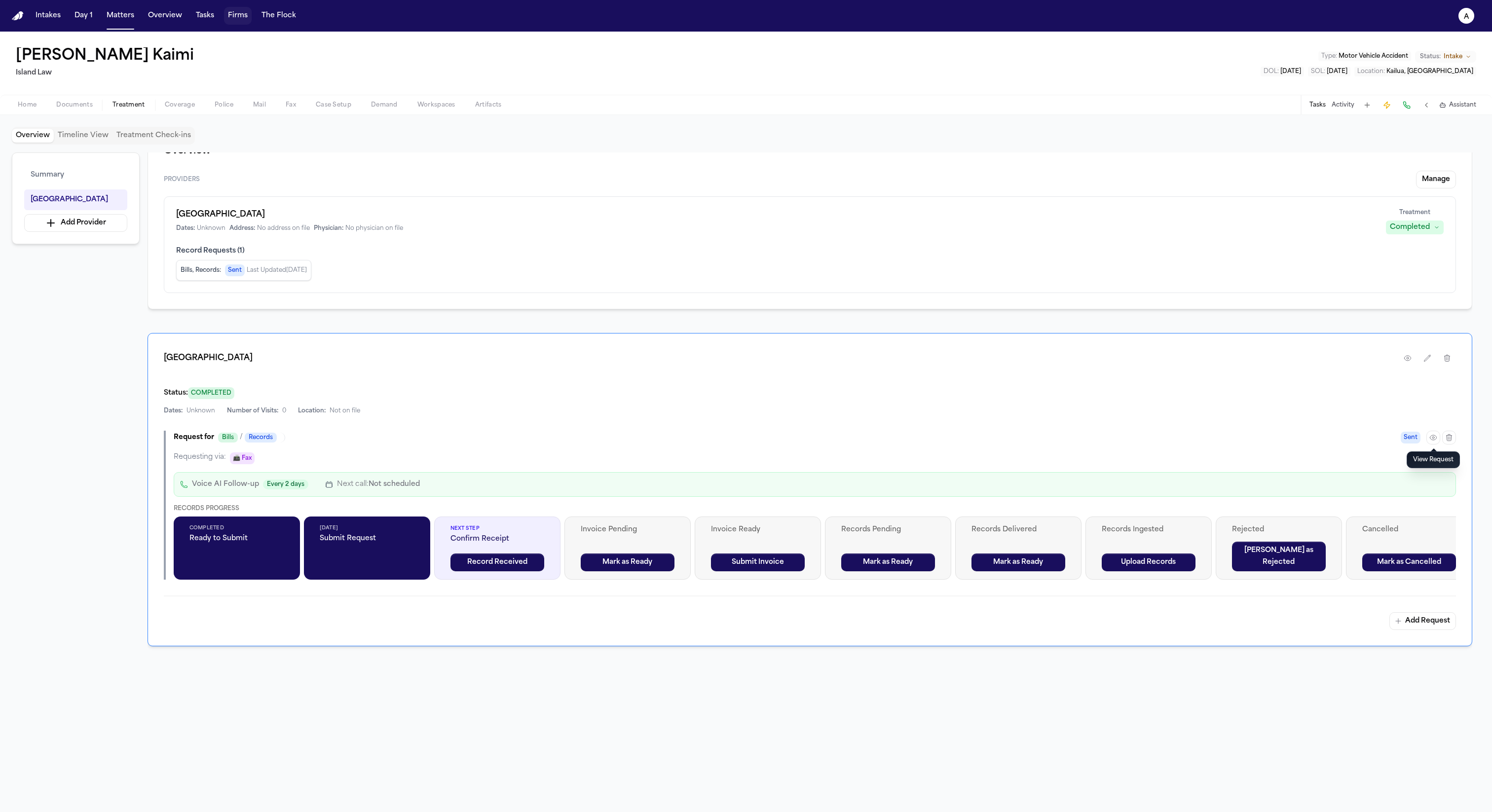
click at [237, 16] on button "Firms" at bounding box center [238, 16] width 28 height 18
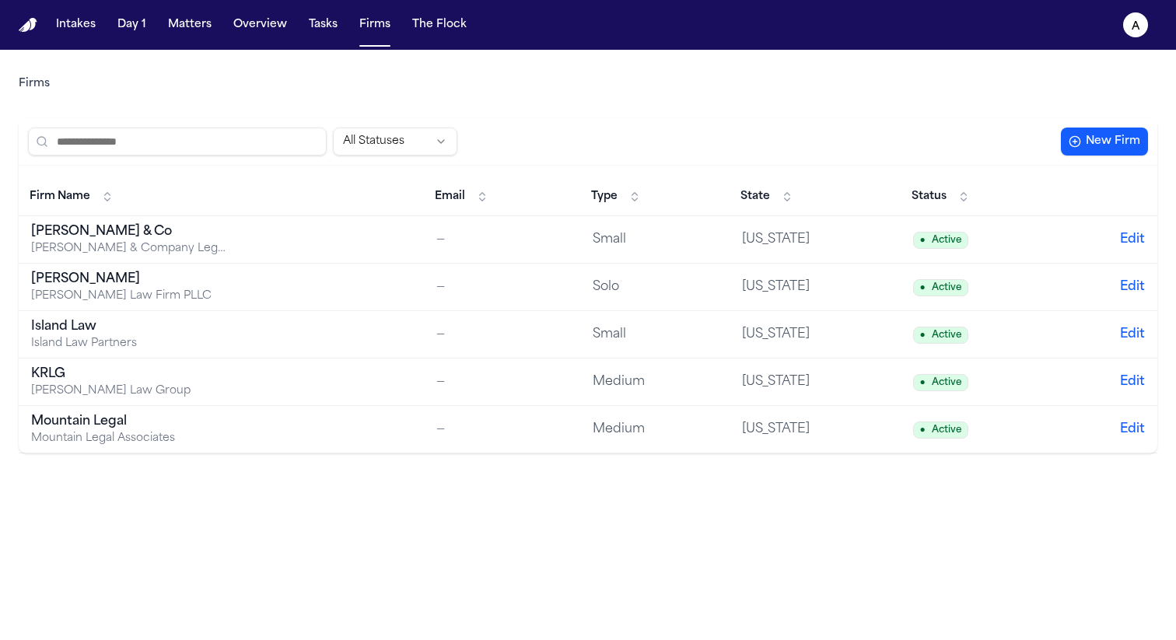
click at [86, 332] on div "Island Law" at bounding box center [128, 326] width 195 height 19
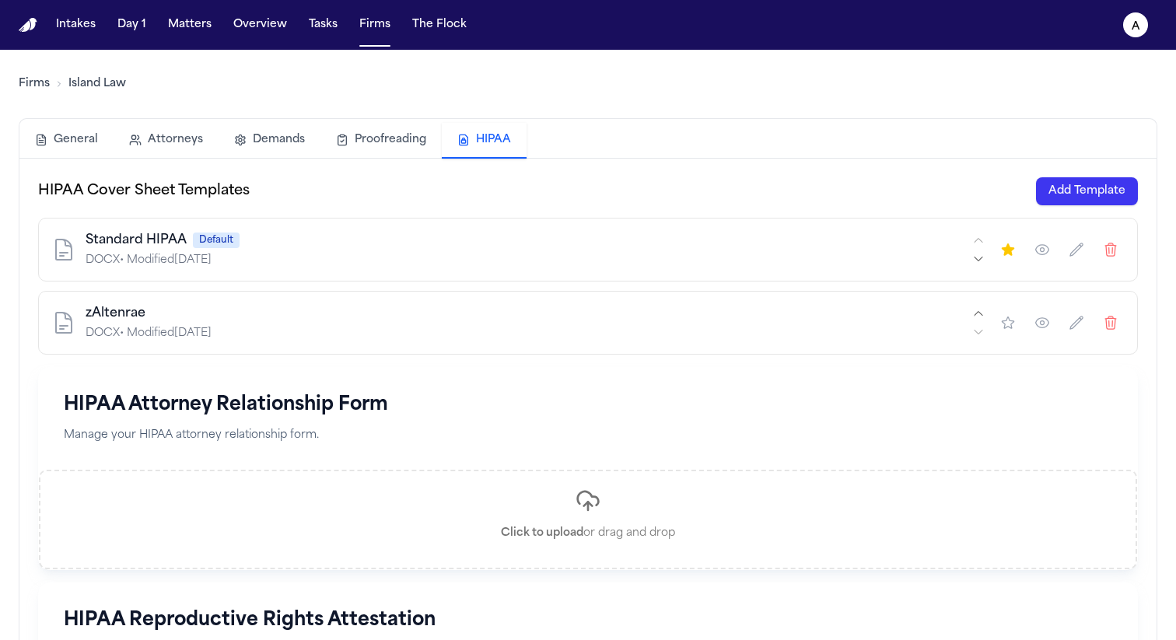
click at [474, 146] on button "HIPAA" at bounding box center [484, 141] width 85 height 36
click at [1110, 186] on button "Add Template" at bounding box center [1087, 191] width 102 height 28
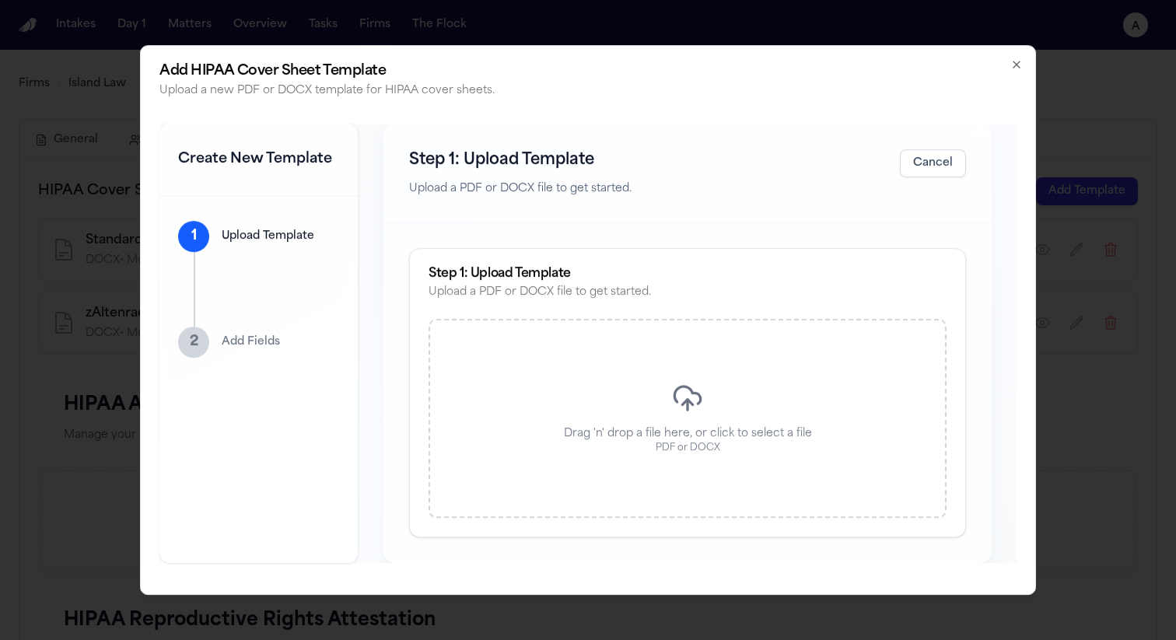
click at [594, 413] on div "Drag 'n' drop a file here, or click to select a file PDF or DOCX" at bounding box center [688, 418] width 518 height 199
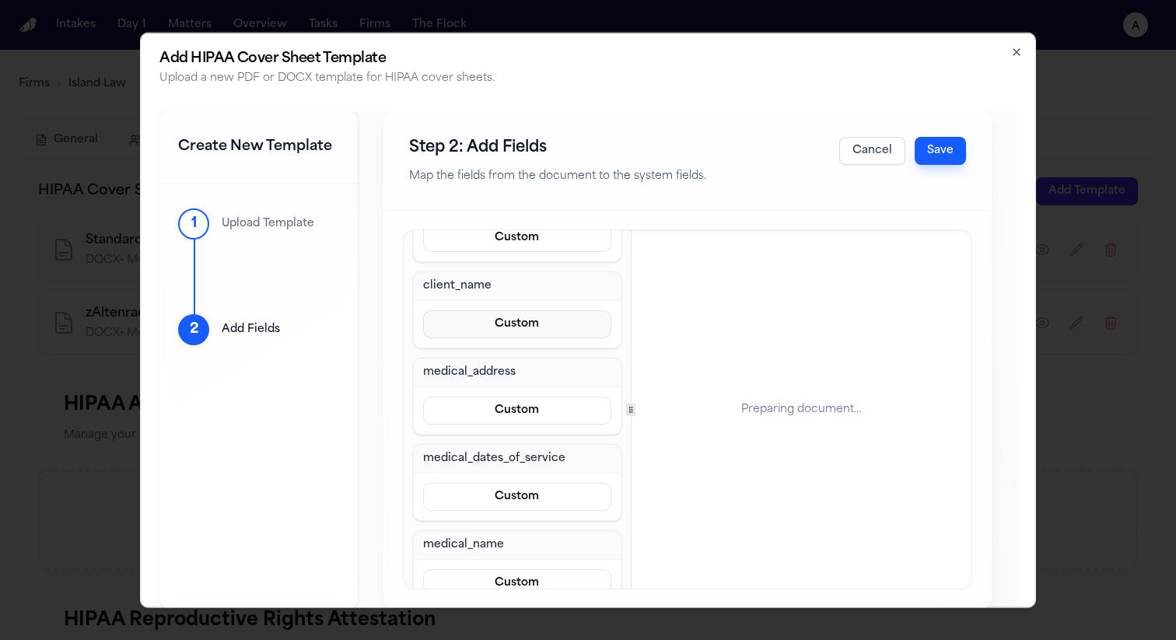
scroll to position [116, 0]
click at [552, 318] on button "Custom" at bounding box center [517, 323] width 188 height 28
click at [541, 360] on div "client_date_of_birth Custom client_name Custom medical_address Custom medical_d…" at bounding box center [517, 395] width 209 height 422
click at [530, 328] on button "Custom" at bounding box center [517, 323] width 188 height 28
click at [530, 354] on div "client_date_of_birth Custom client_name Custom medical_address Custom medical_d…" at bounding box center [517, 395] width 209 height 422
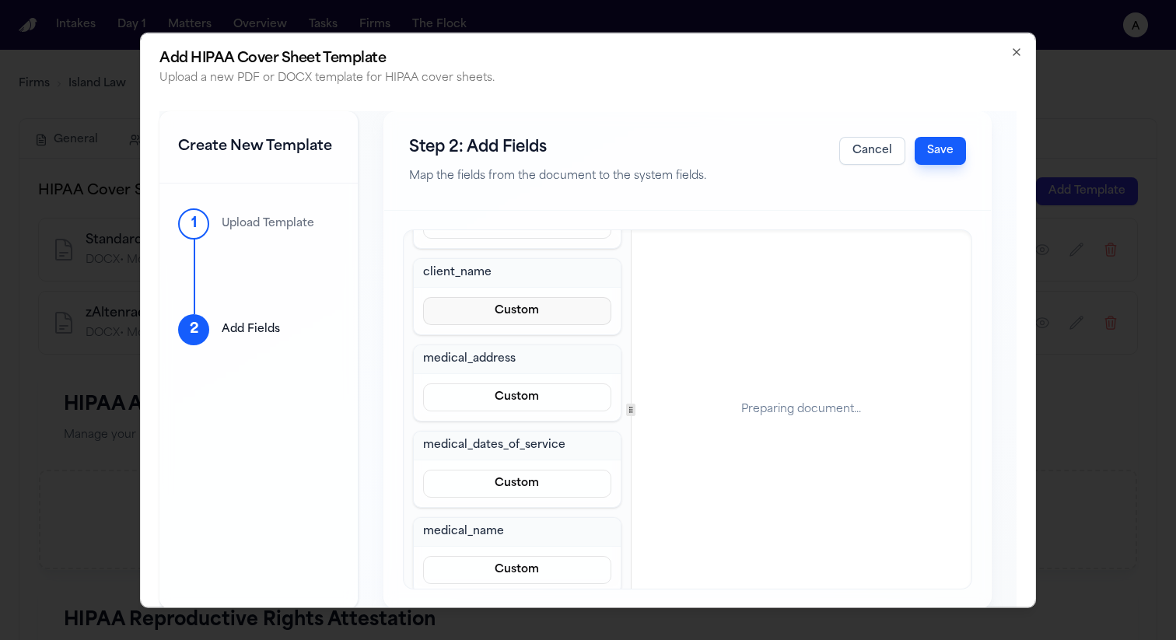
scroll to position [146, 0]
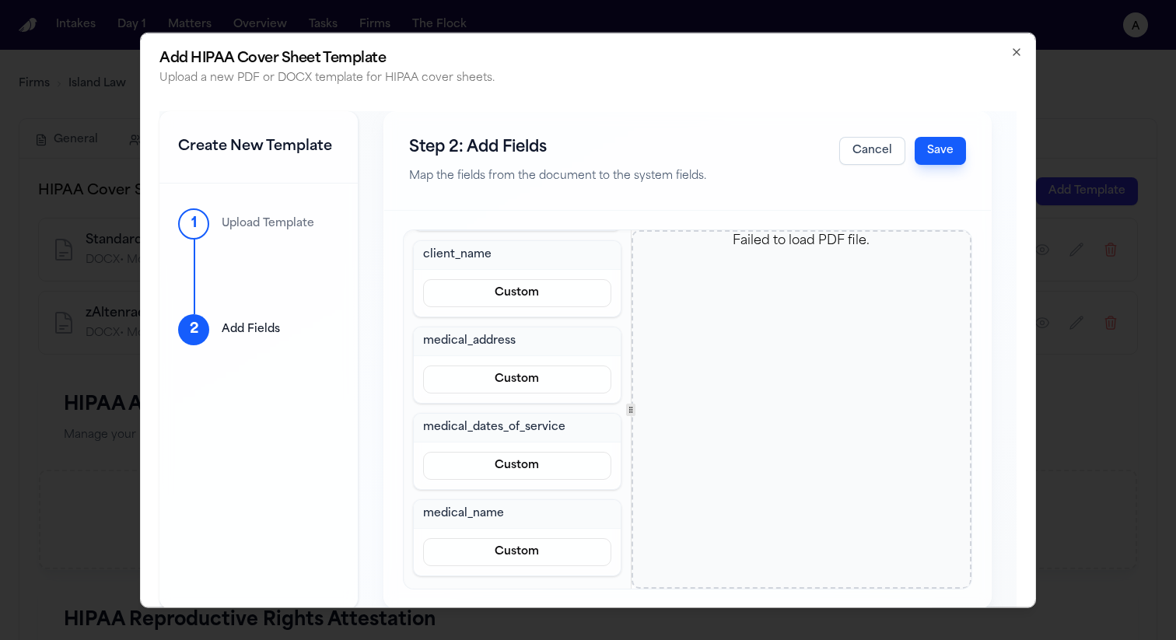
click at [1021, 51] on icon "button" at bounding box center [1017, 51] width 12 height 12
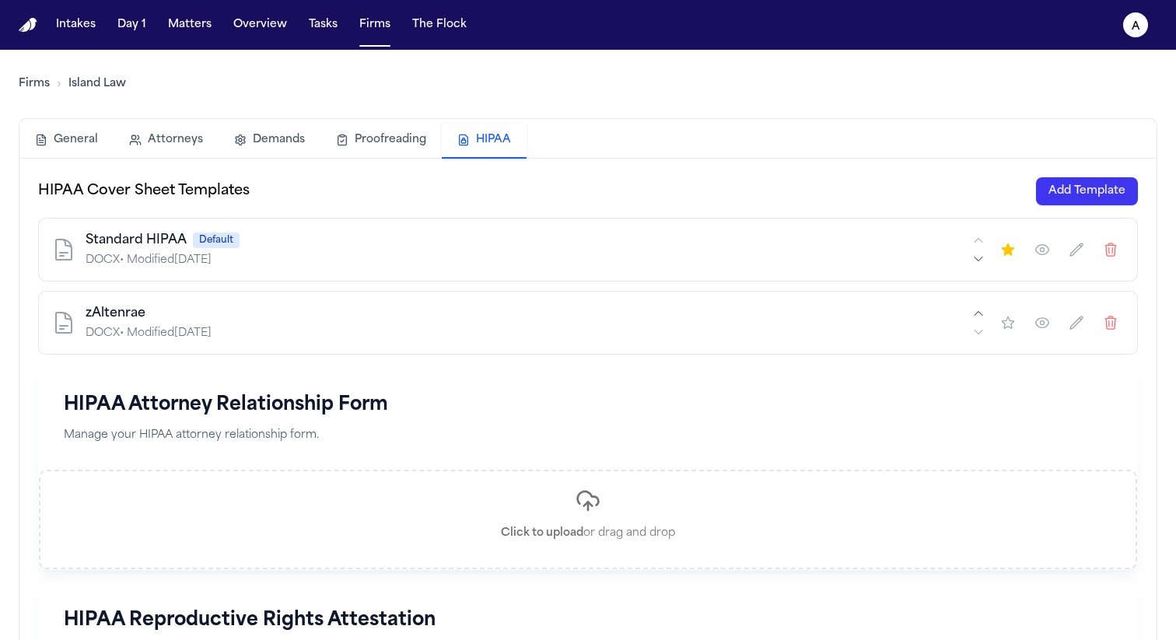
click at [1045, 247] on icon "button" at bounding box center [1043, 250] width 16 height 16
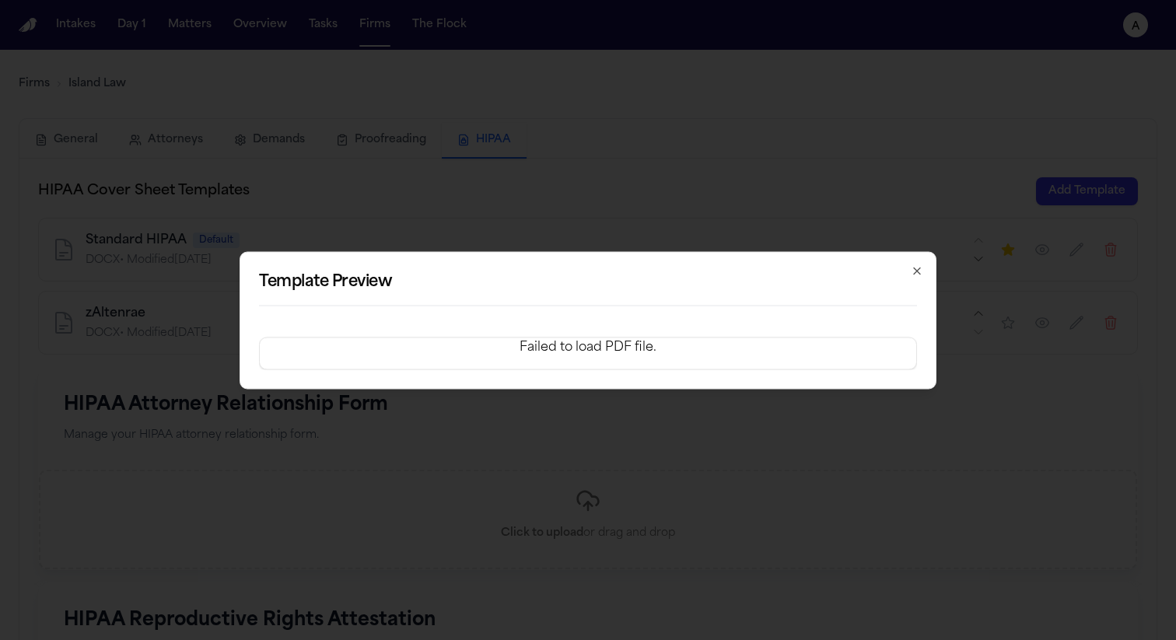
click at [925, 266] on div "Template Preview Failed to load PDF file. Close" at bounding box center [588, 320] width 697 height 138
click at [918, 266] on icon "button" at bounding box center [917, 271] width 12 height 12
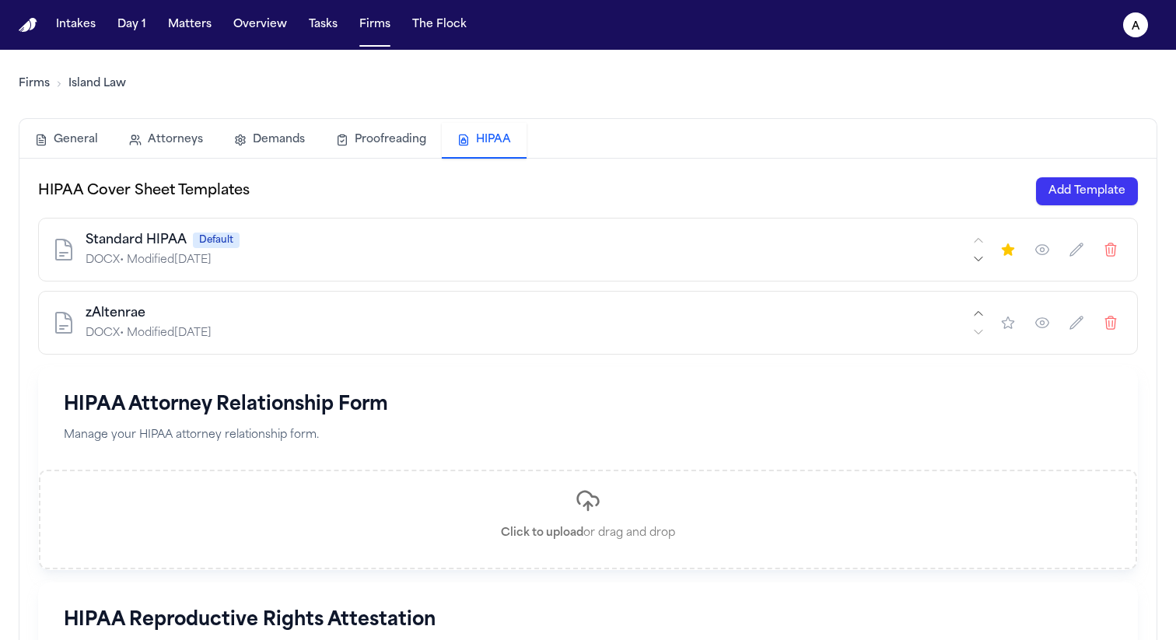
click at [1043, 251] on icon "button" at bounding box center [1043, 250] width 4 height 4
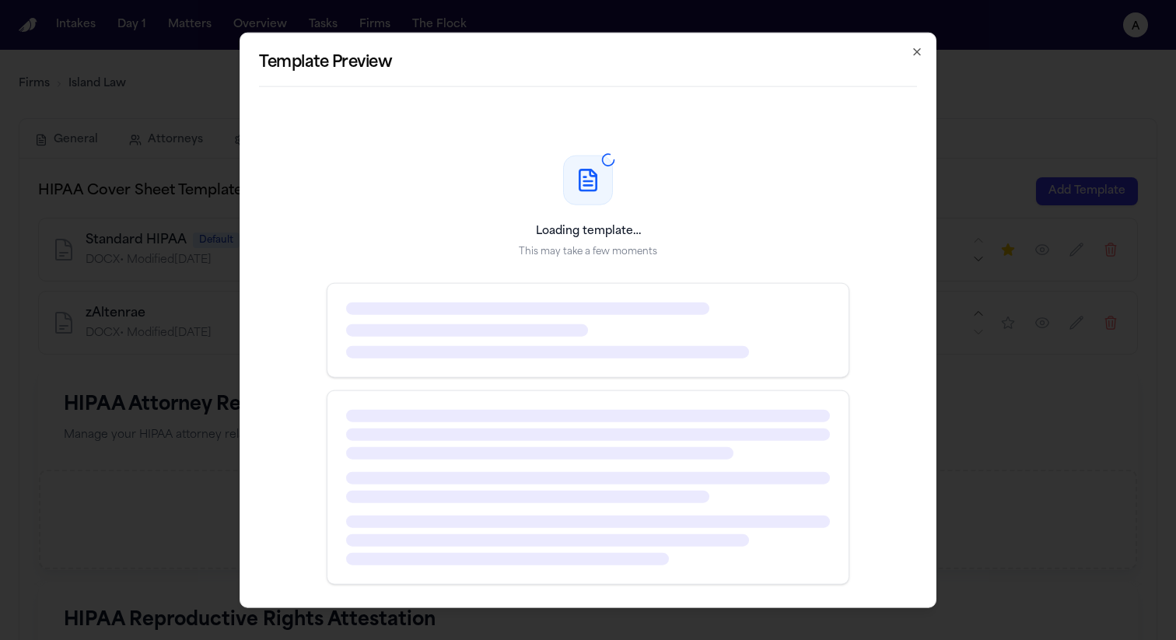
click at [917, 54] on icon "button" at bounding box center [917, 51] width 12 height 12
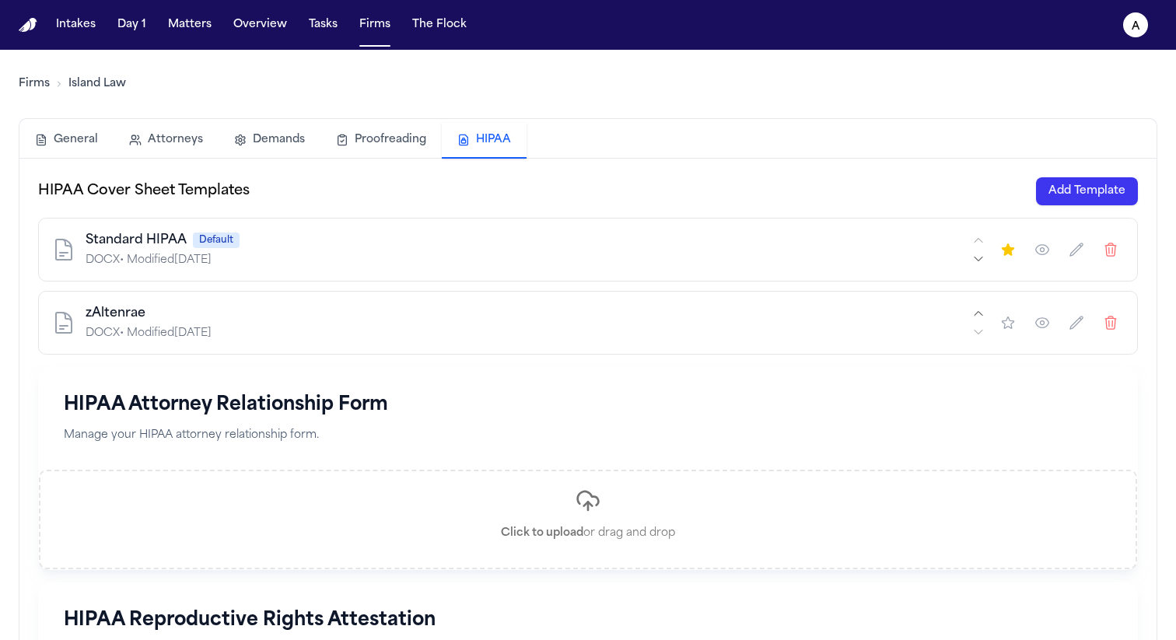
click at [1043, 253] on icon "button" at bounding box center [1043, 250] width 16 height 16
click at [1075, 249] on icon "button" at bounding box center [1077, 250] width 12 height 12
click at [960, 187] on div "HIPAA Cover Sheet Templates Add Template" at bounding box center [588, 191] width 1100 height 28
click at [1054, 196] on button "Add Template" at bounding box center [1087, 191] width 102 height 28
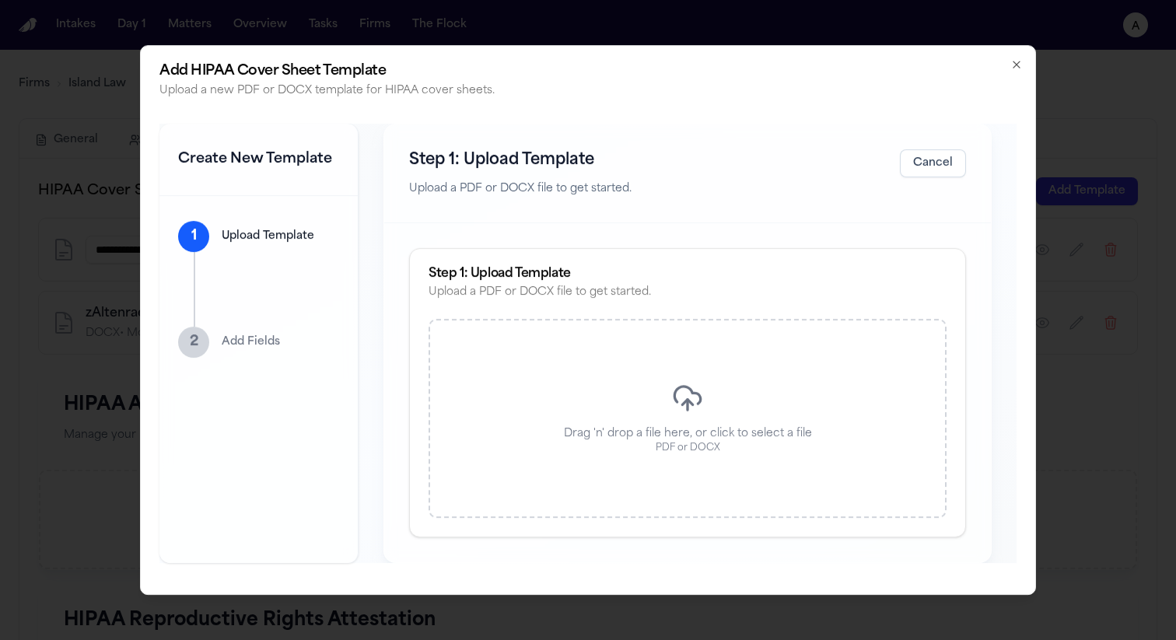
click at [707, 402] on div "Drag 'n' drop a file here, or click to select a file PDF or DOCX" at bounding box center [688, 418] width 518 height 199
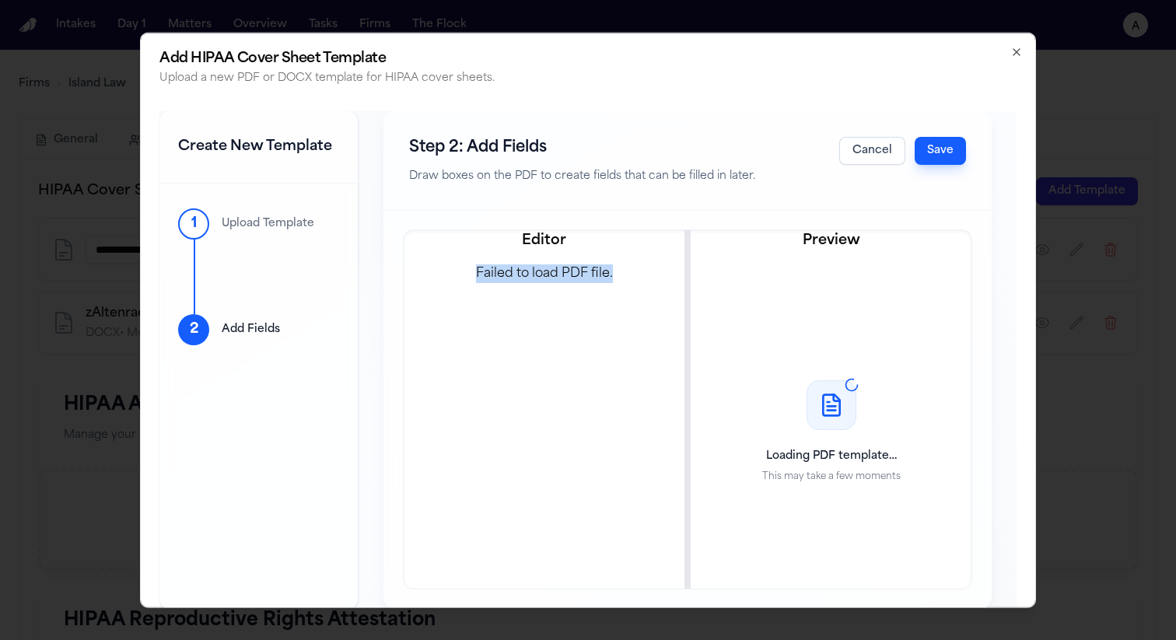
drag, startPoint x: 626, startPoint y: 282, endPoint x: 441, endPoint y: 279, distance: 184.4
click at [441, 279] on div "Failed to load PDF file." at bounding box center [544, 274] width 256 height 19
copy div "Failed to load PDF file."
click at [883, 147] on button "Cancel" at bounding box center [873, 150] width 66 height 28
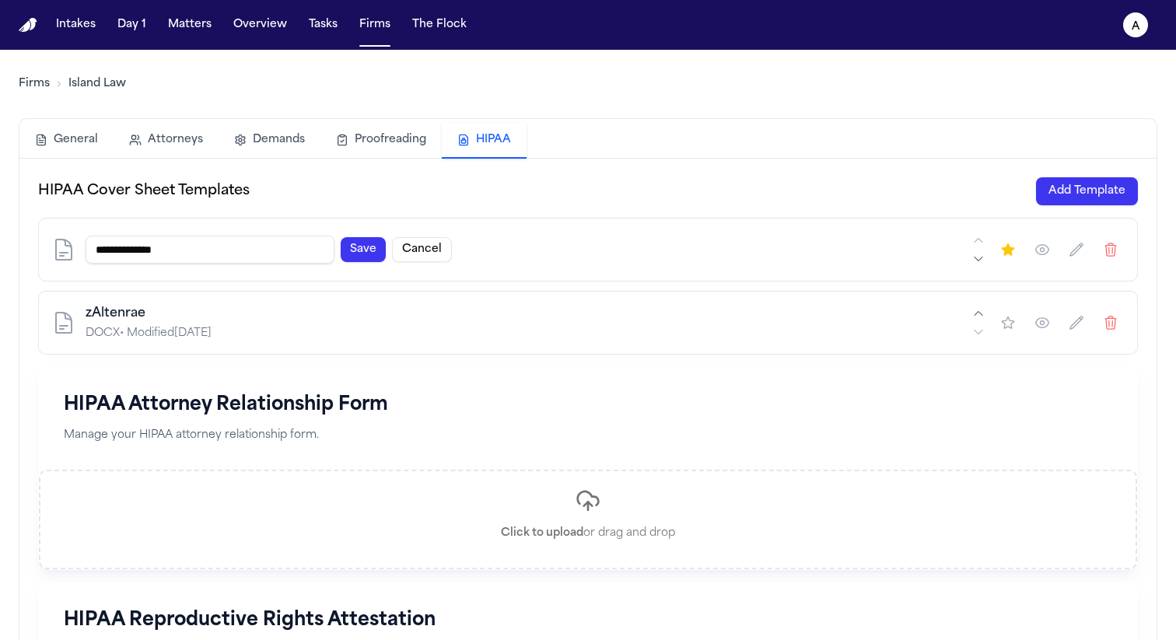
click at [1088, 190] on button "Add Template" at bounding box center [1087, 191] width 102 height 28
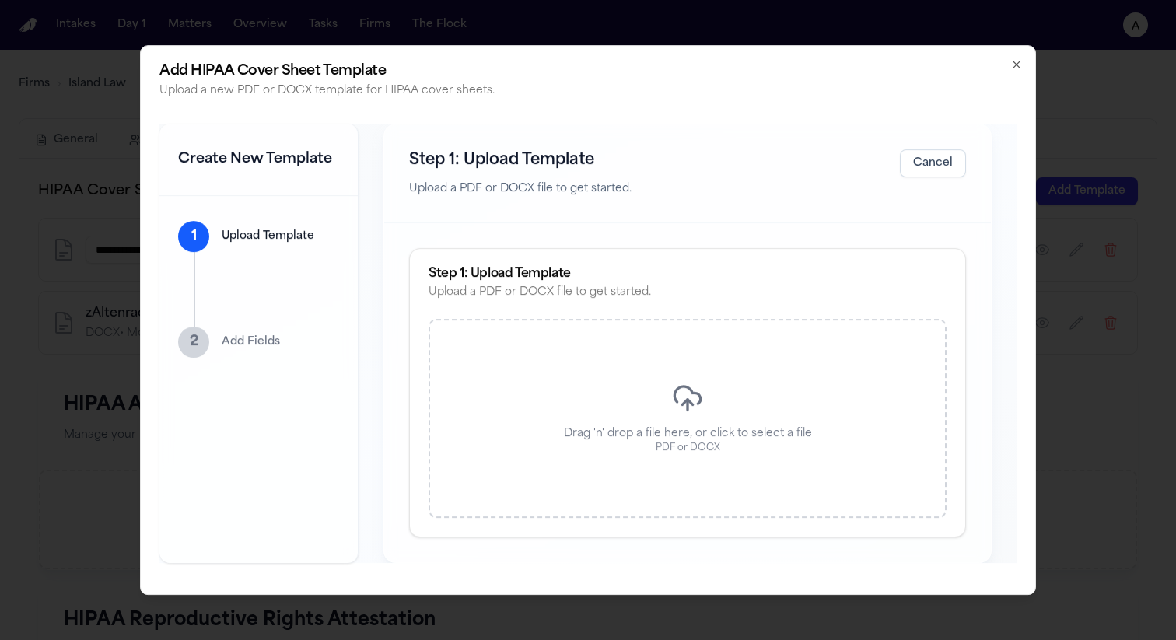
click at [616, 430] on p "Drag 'n' drop a file here, or click to select a file" at bounding box center [688, 434] width 248 height 16
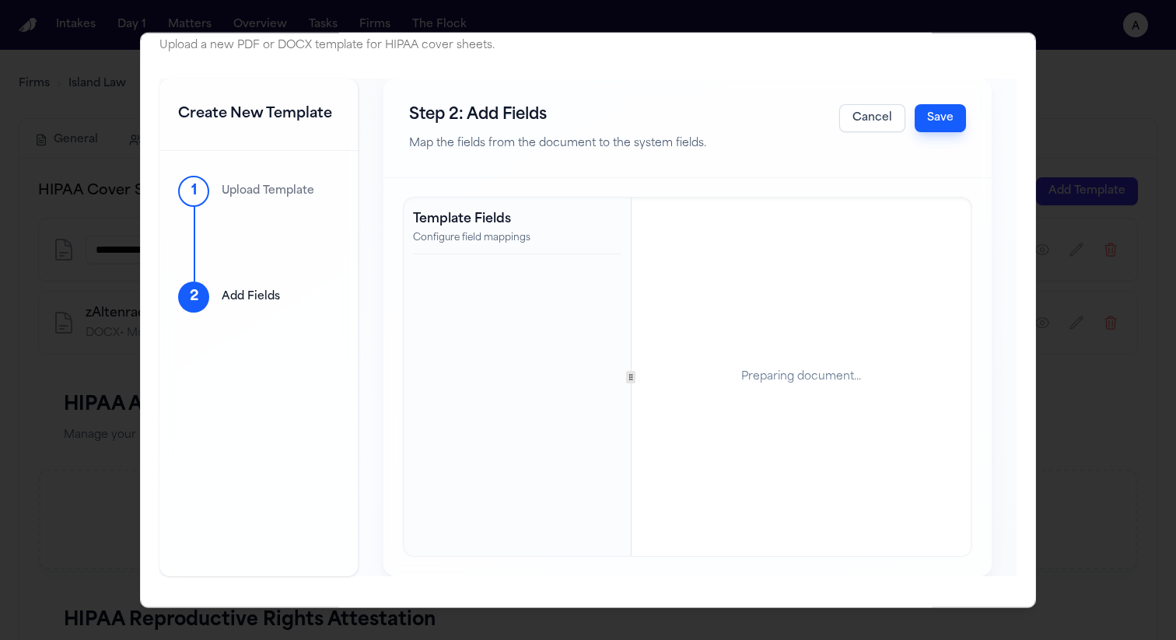
scroll to position [0, 0]
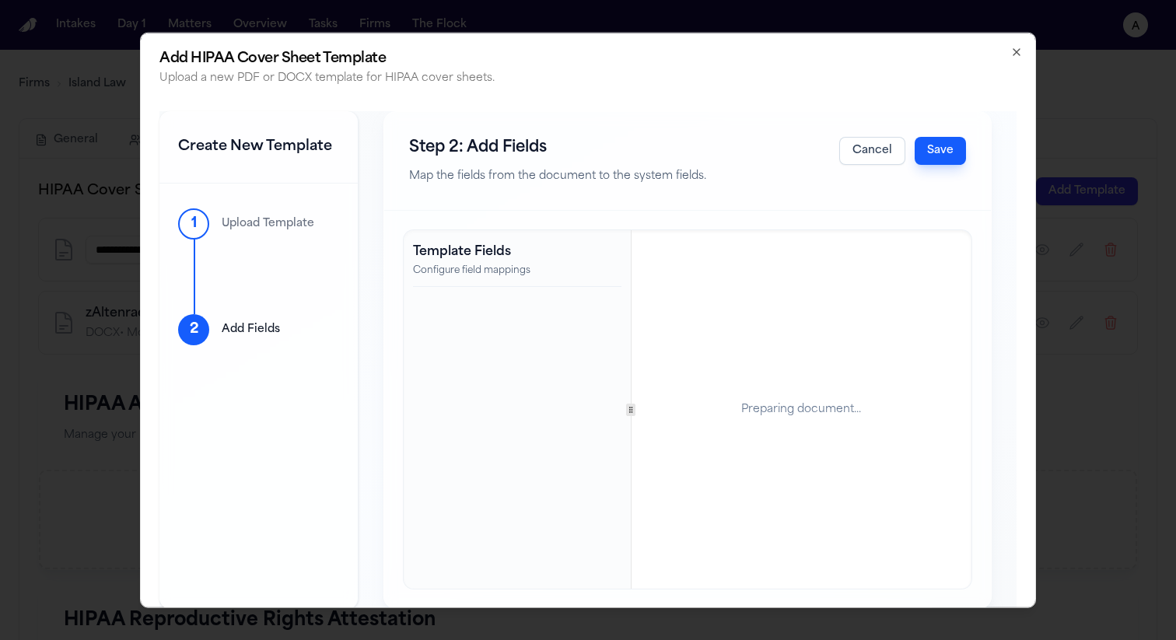
click at [996, 49] on div "Add HIPAA Cover Sheet Template Upload a new PDF or DOCX template for HIPAA cove…" at bounding box center [588, 320] width 896 height 577
click at [1015, 50] on icon "button" at bounding box center [1017, 51] width 6 height 6
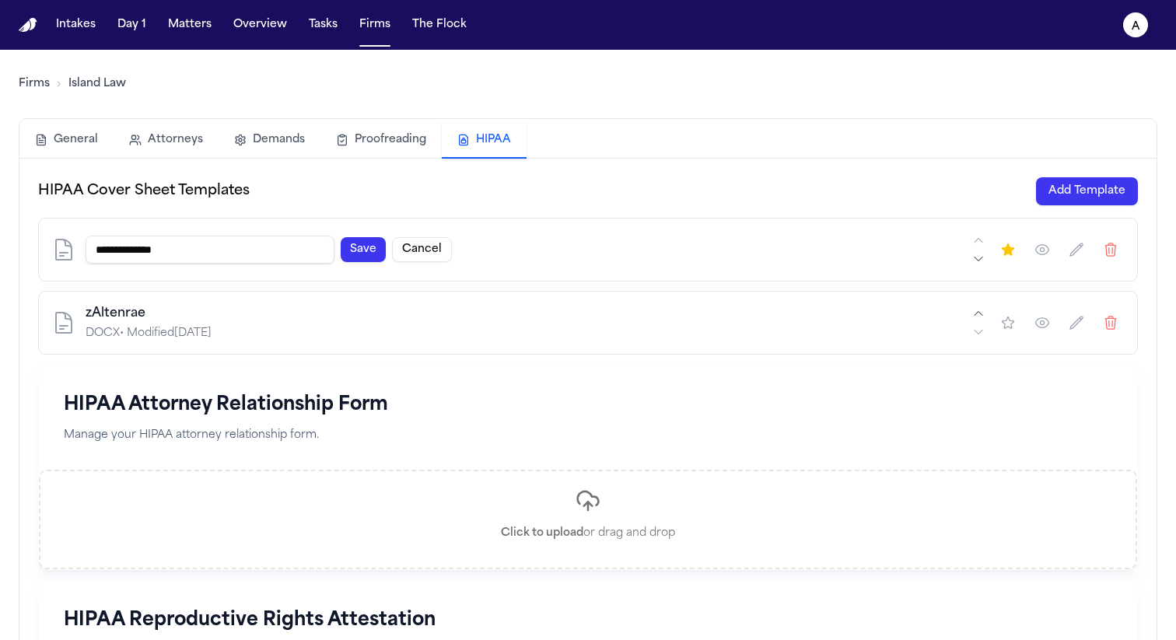
click at [1106, 239] on button "button" at bounding box center [1111, 250] width 28 height 28
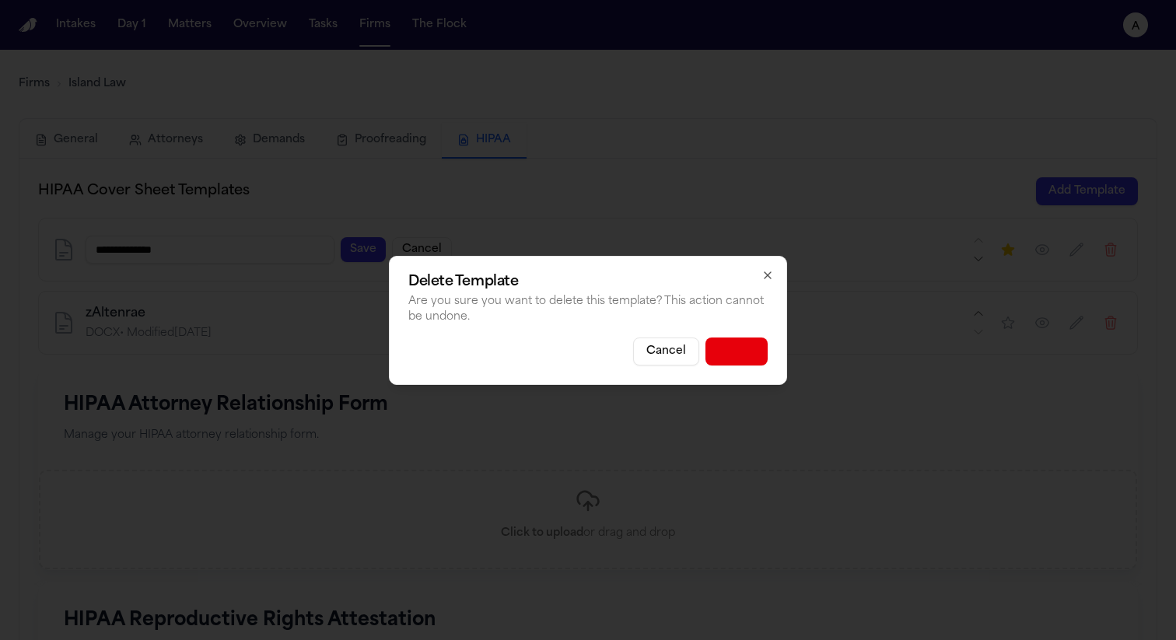
click at [743, 362] on button "Delete" at bounding box center [737, 352] width 62 height 28
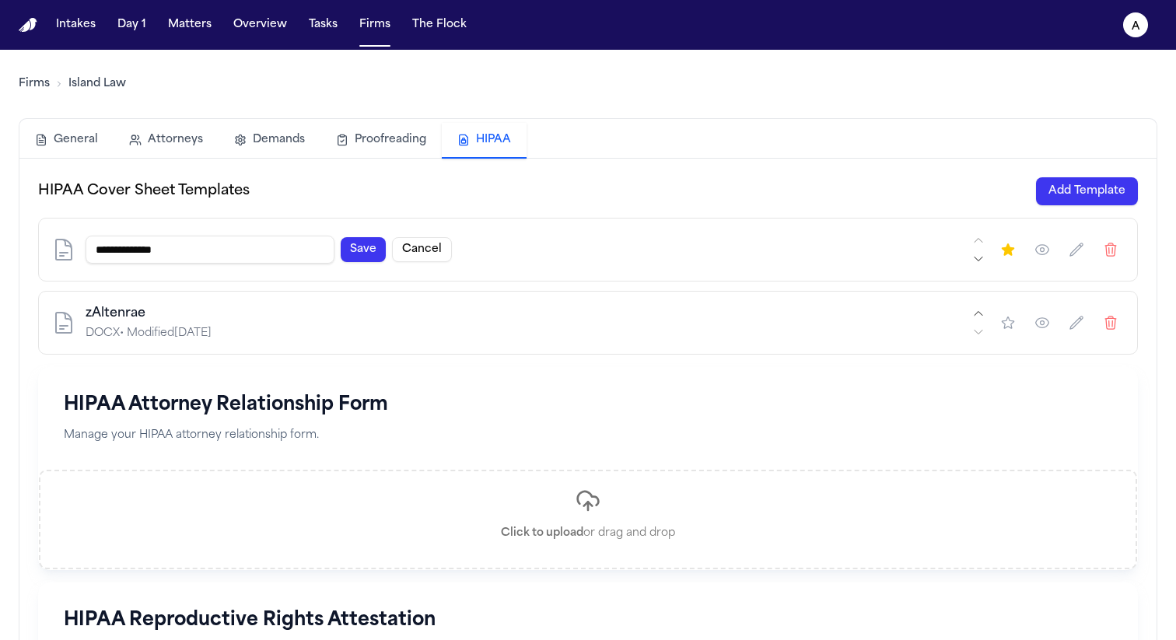
click at [1116, 248] on icon "button" at bounding box center [1111, 250] width 16 height 16
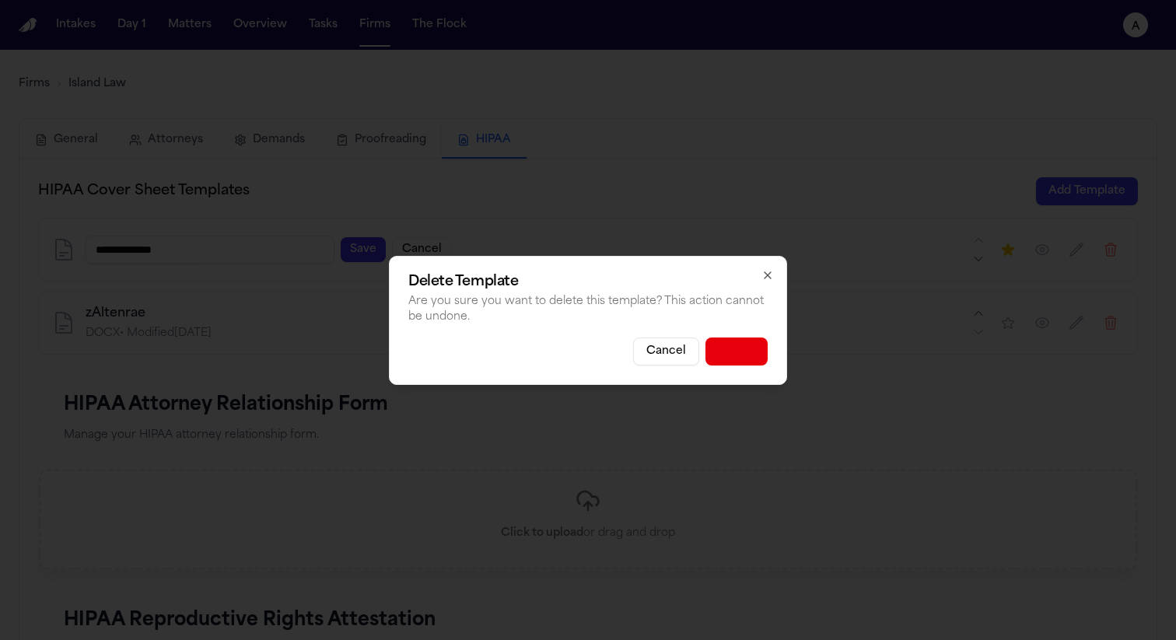
click at [726, 352] on button "Delete" at bounding box center [737, 352] width 62 height 28
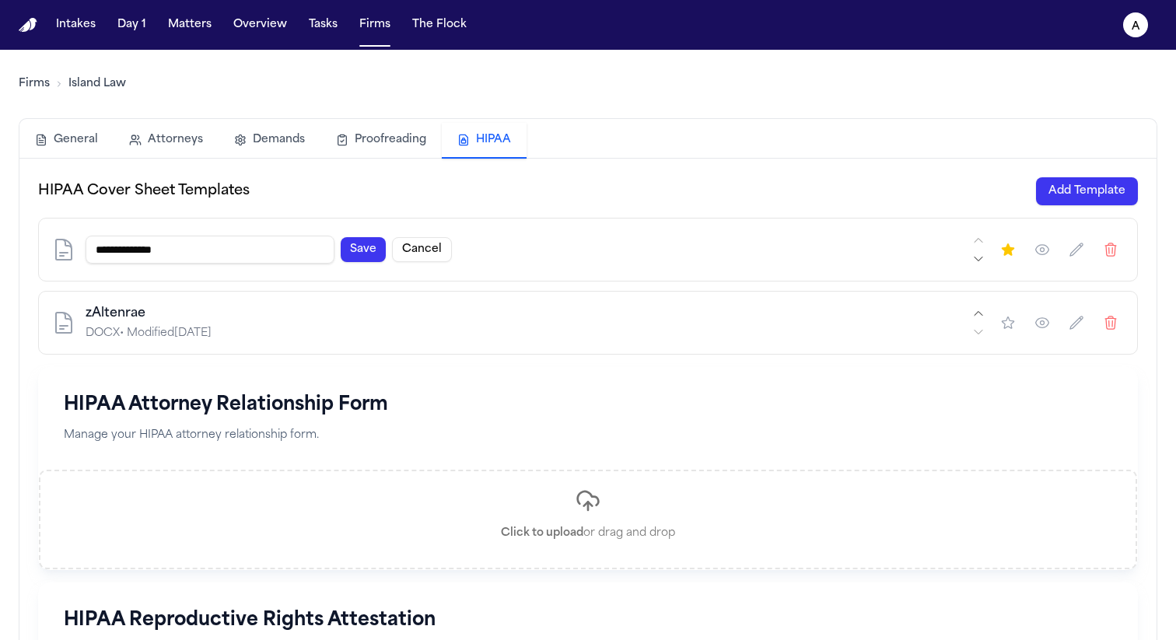
click at [1112, 242] on icon "button" at bounding box center [1111, 250] width 16 height 16
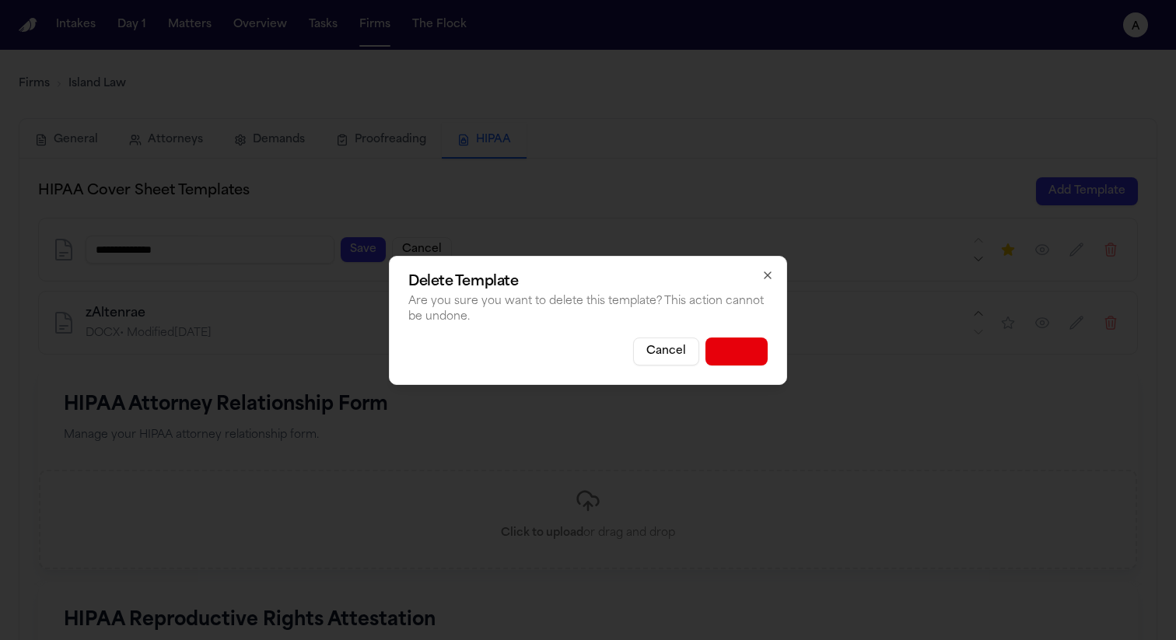
click at [745, 344] on button "Delete" at bounding box center [737, 352] width 62 height 28
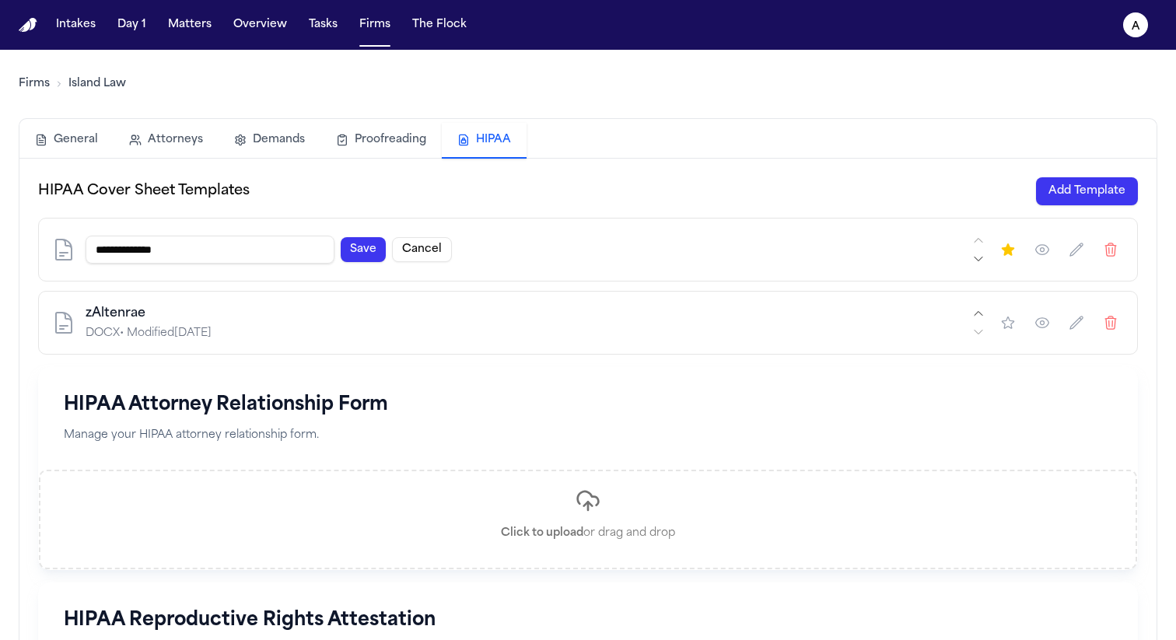
click at [1116, 315] on icon "button" at bounding box center [1111, 323] width 16 height 16
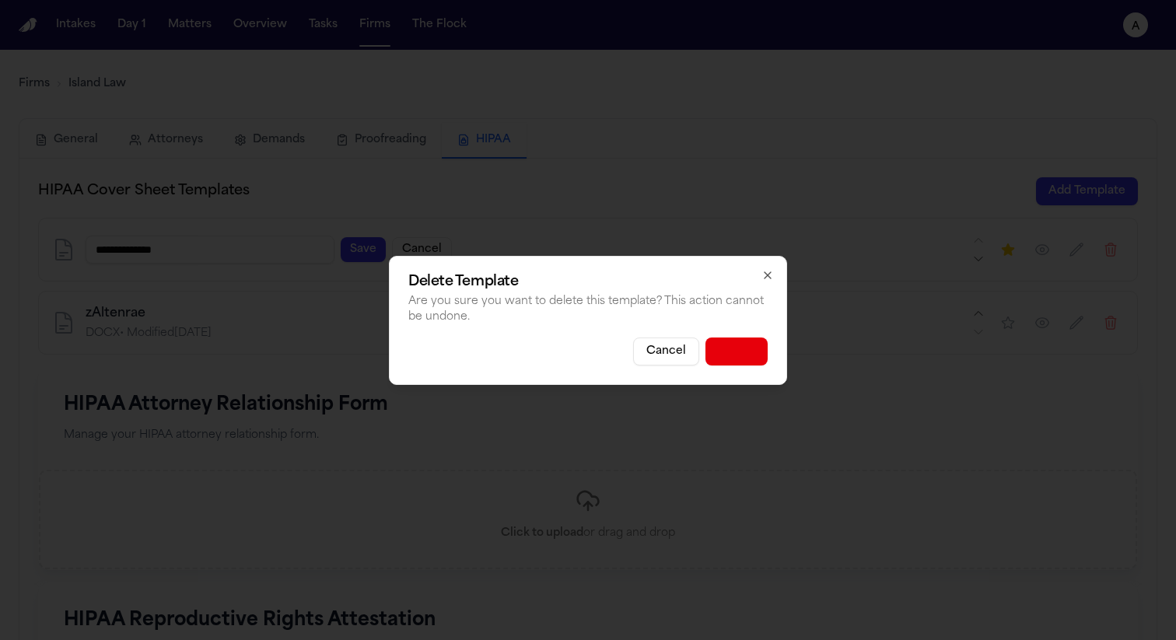
click at [727, 345] on button "Delete" at bounding box center [737, 352] width 62 height 28
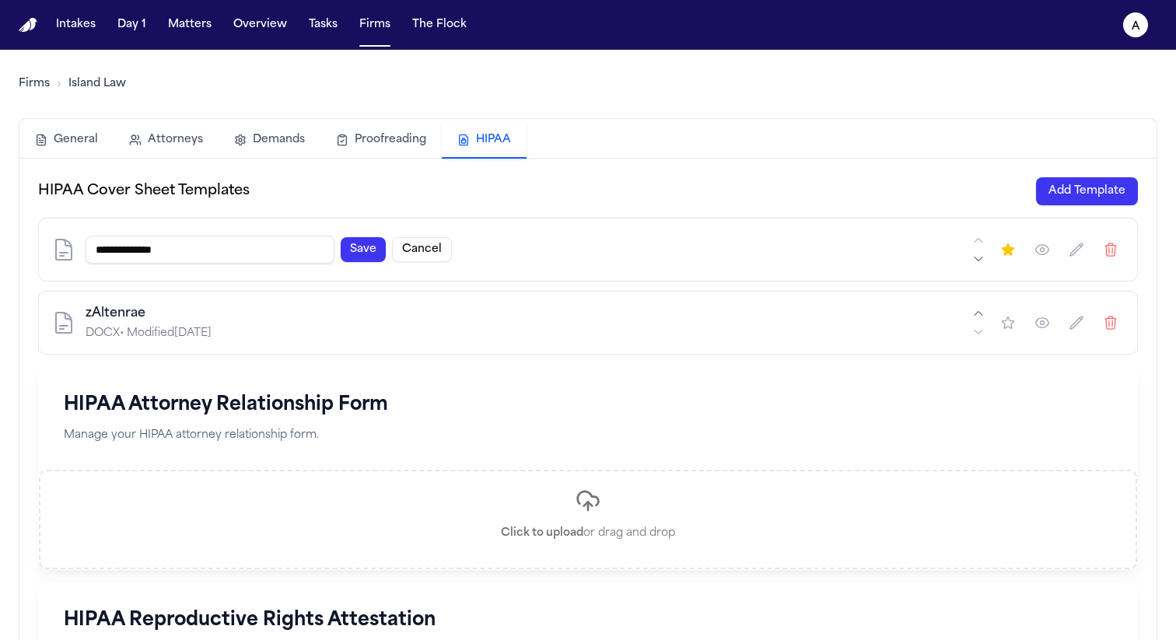
click at [458, 243] on div "**********" at bounding box center [528, 250] width 884 height 28
click at [434, 245] on button "Cancel" at bounding box center [422, 249] width 60 height 25
click at [1130, 251] on div "Standard HIPAA Default DOCX • Modified [DATE]" at bounding box center [588, 250] width 1100 height 64
click at [1110, 251] on icon "button" at bounding box center [1111, 250] width 16 height 16
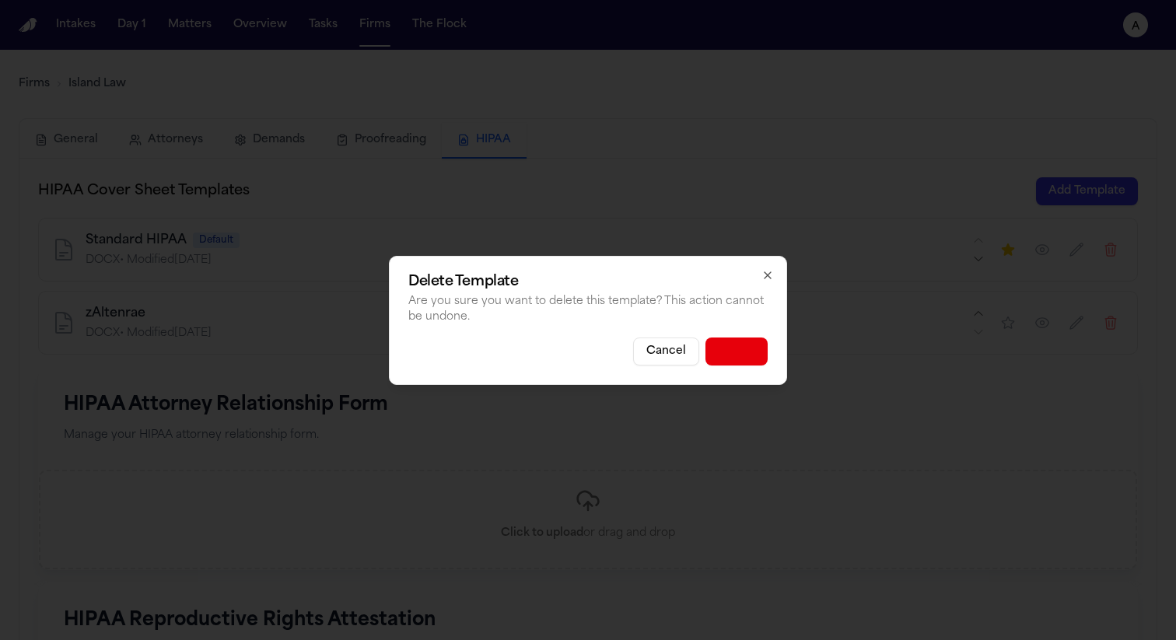
click at [736, 347] on button "Delete" at bounding box center [737, 352] width 62 height 28
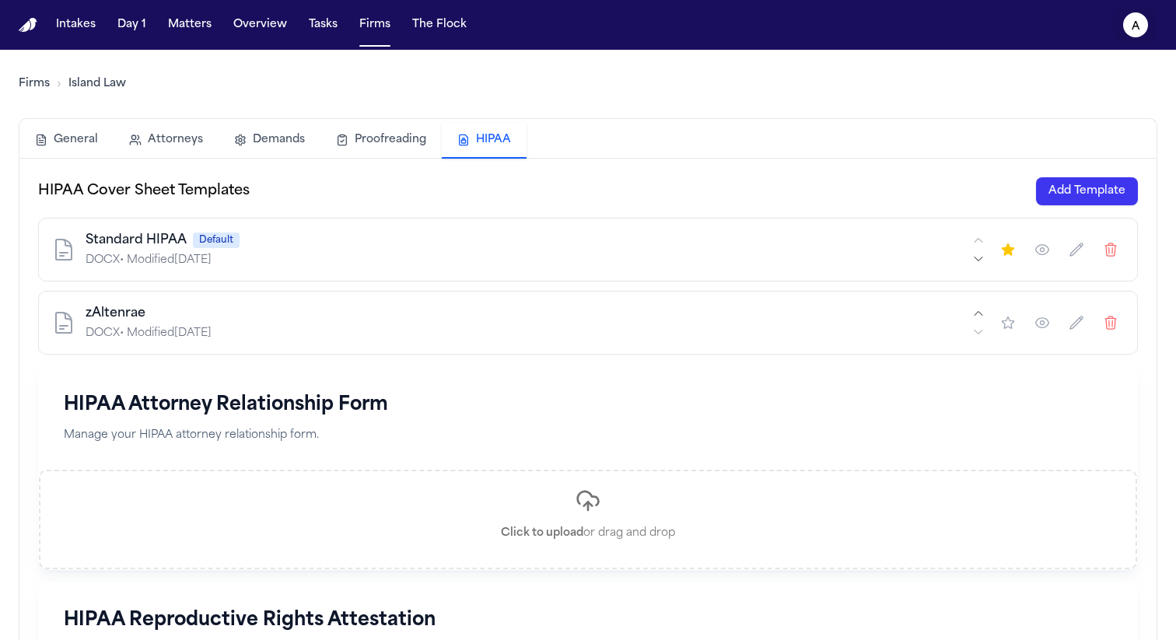
click at [1144, 26] on icon "a" at bounding box center [1136, 24] width 25 height 25
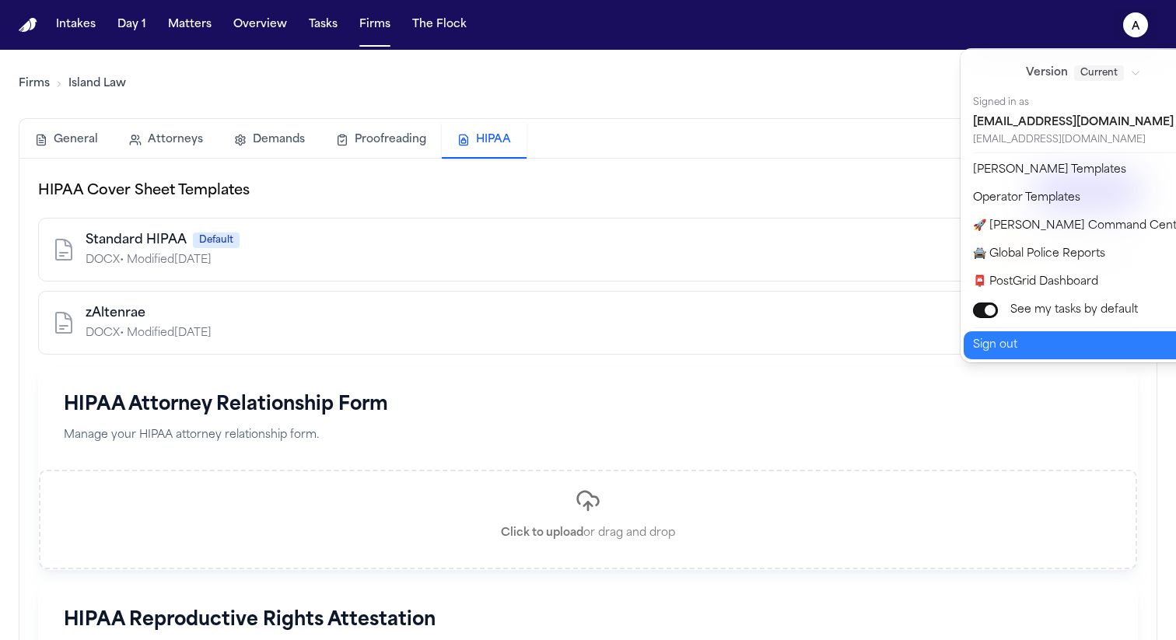
click at [1022, 331] on button "Sign out" at bounding box center [1093, 345] width 259 height 28
